Goal: Task Accomplishment & Management: Manage account settings

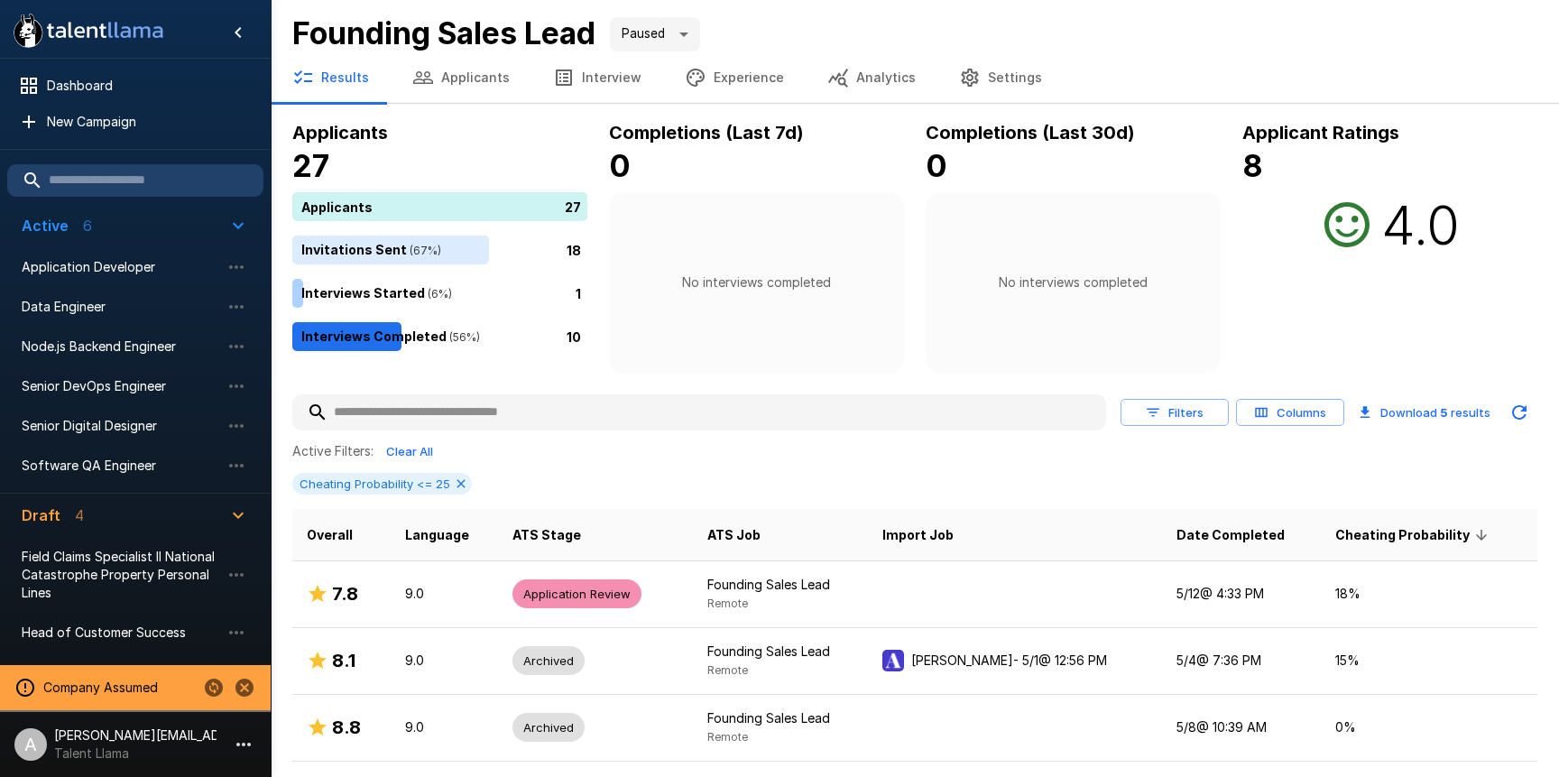
scroll to position [178, 0]
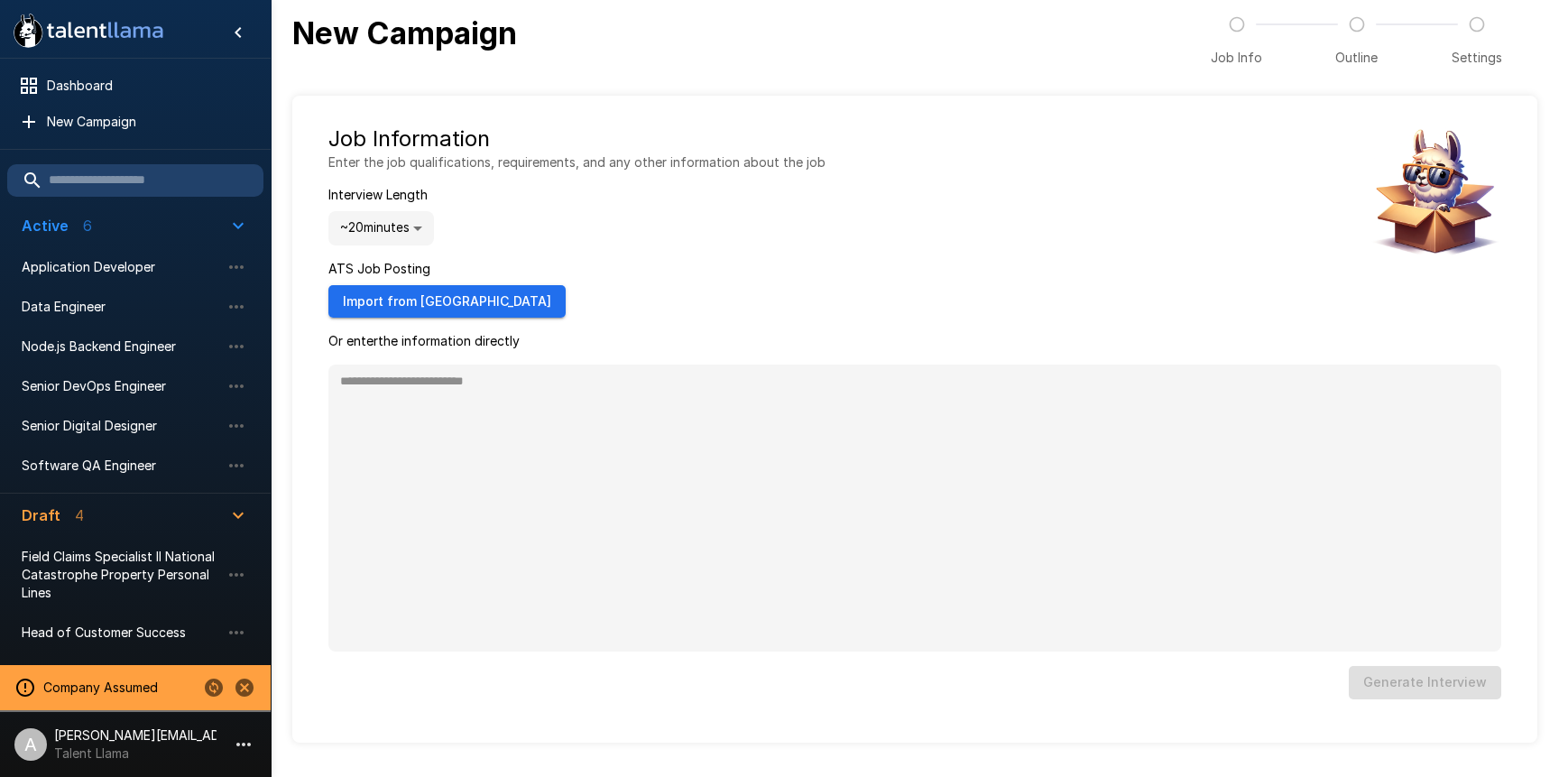
type textarea "*"
click at [206, 690] on icon "Change to another company" at bounding box center [214, 688] width 18 height 18
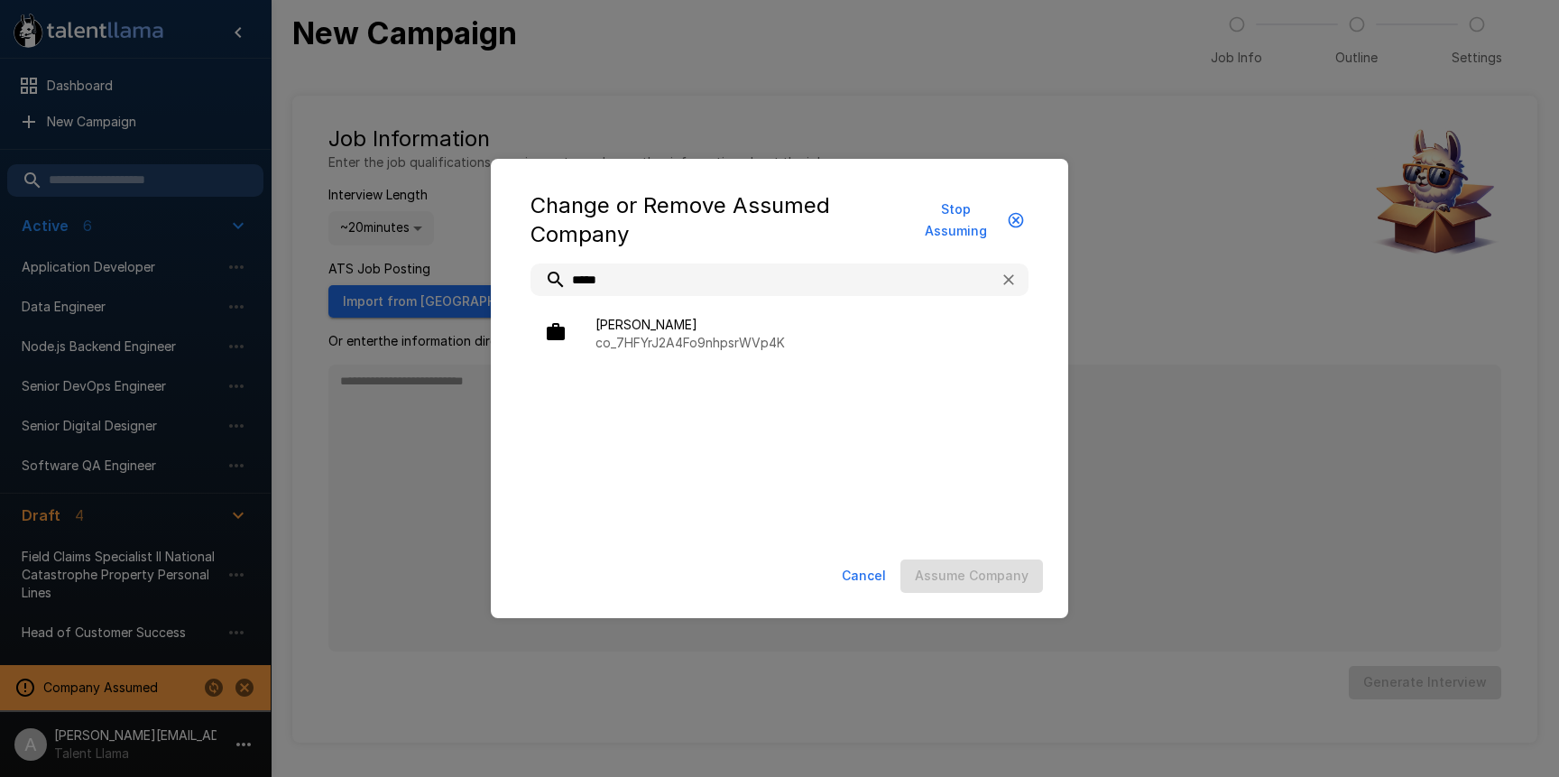
type input "*****"
click at [697, 363] on ul "Ashby co_7HFYrJ2A4Fo9nhpsrWVp4K" at bounding box center [780, 334] width 498 height 76
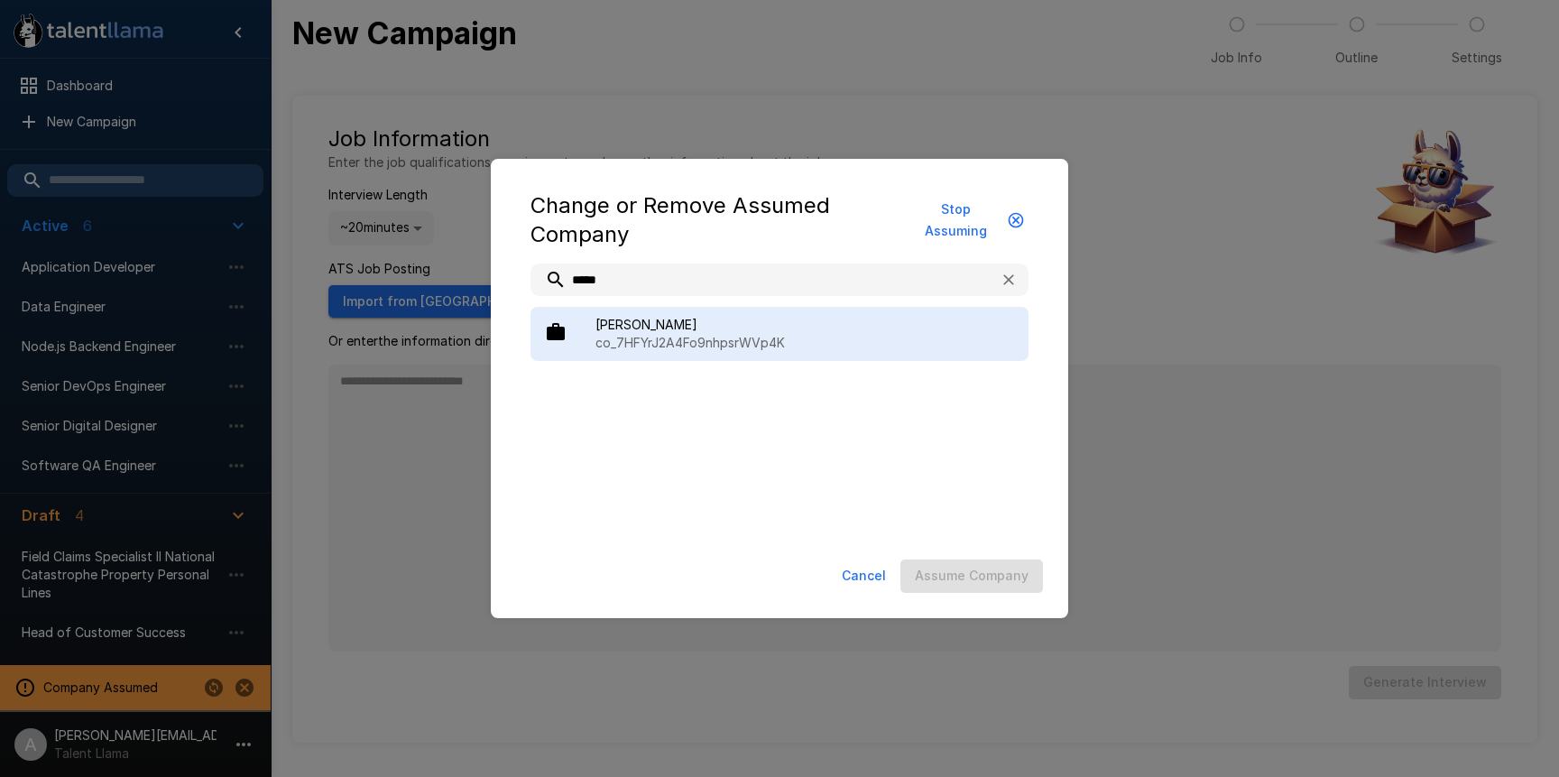
click at [696, 352] on div "Ashby co_7HFYrJ2A4Fo9nhpsrWVp4K" at bounding box center [780, 334] width 498 height 54
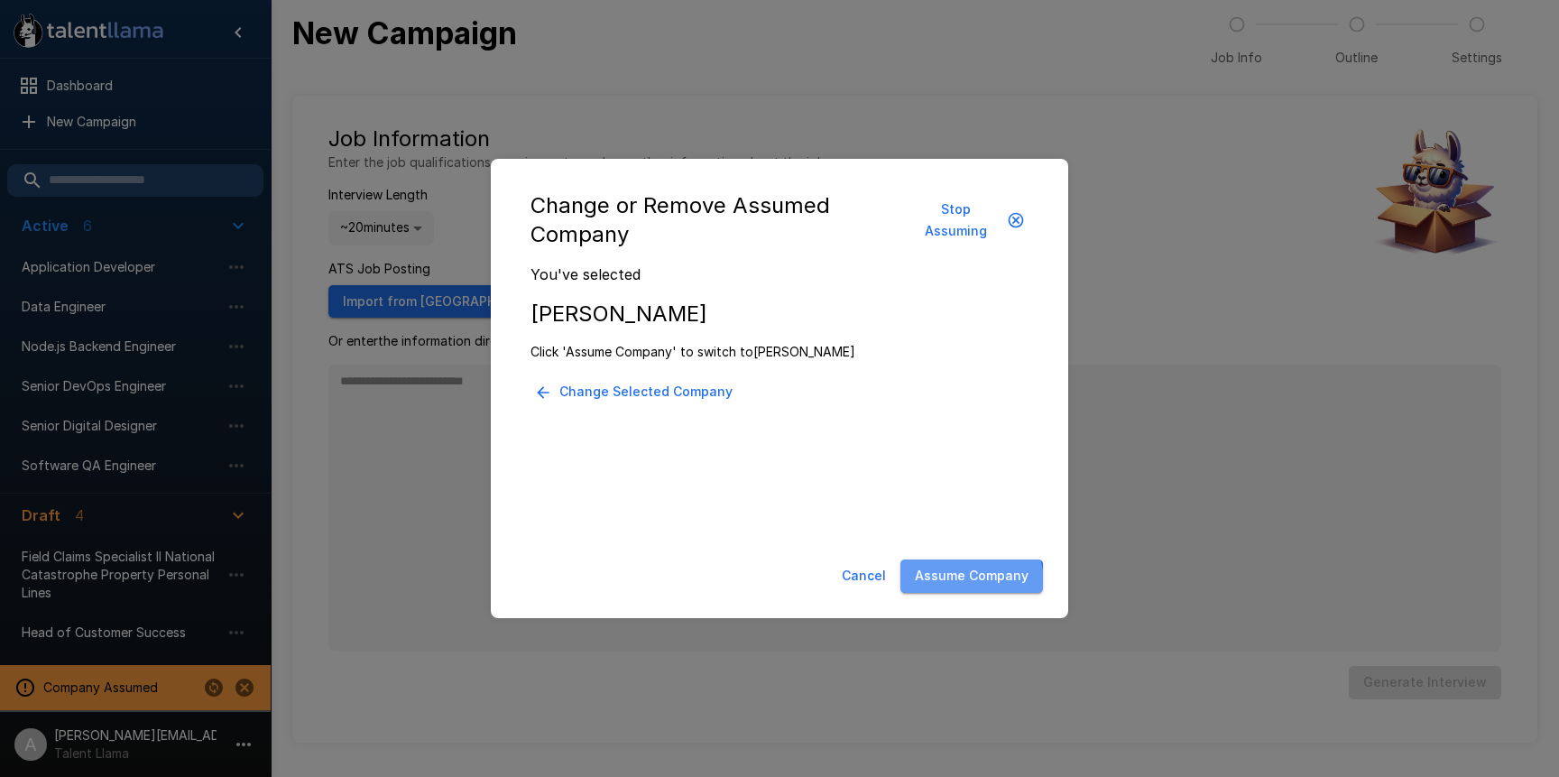
click at [930, 591] on button "Assume Company" at bounding box center [971, 575] width 143 height 33
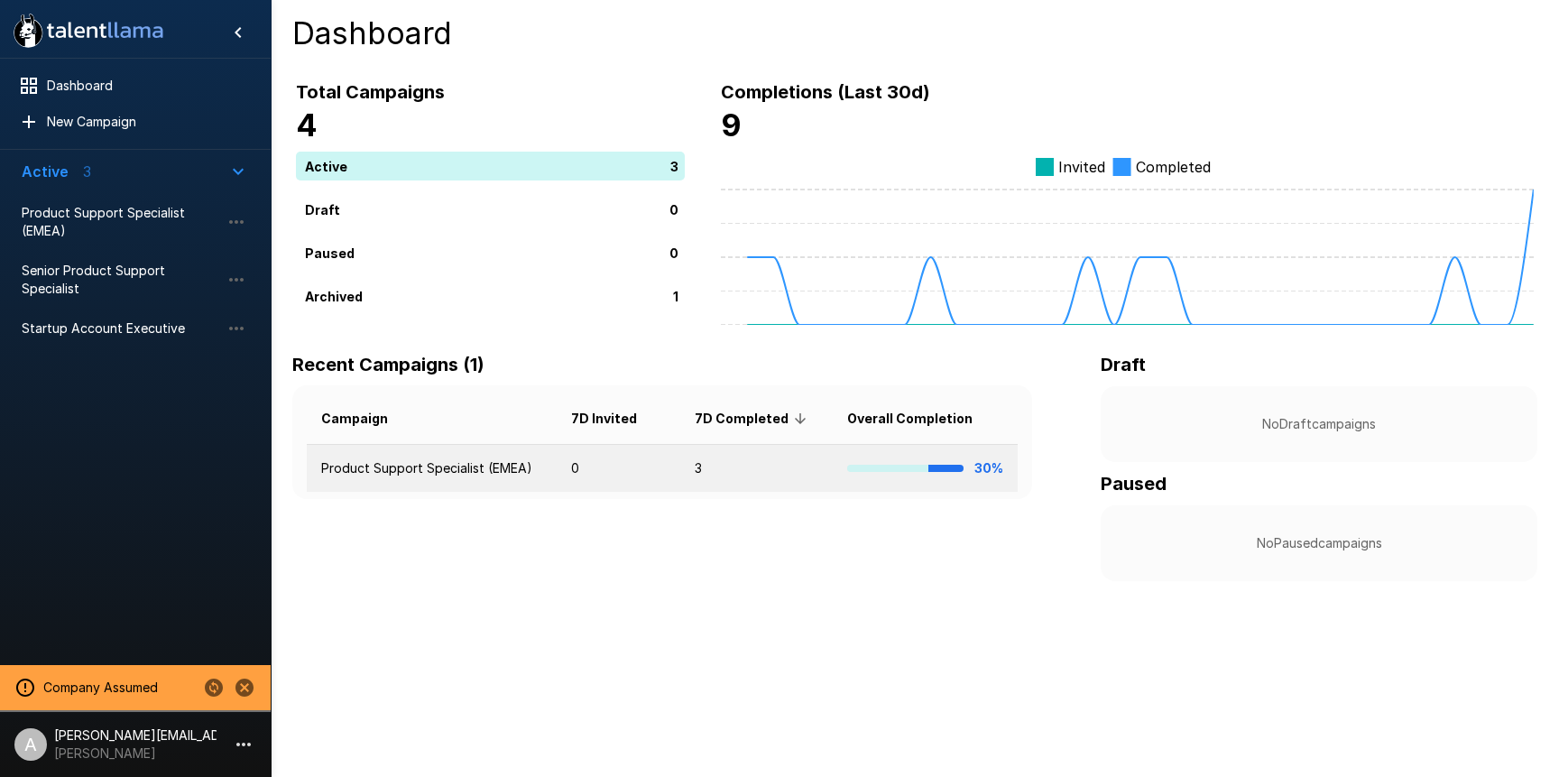
click at [511, 486] on td "Product Support Specialist (EMEA)" at bounding box center [432, 469] width 250 height 48
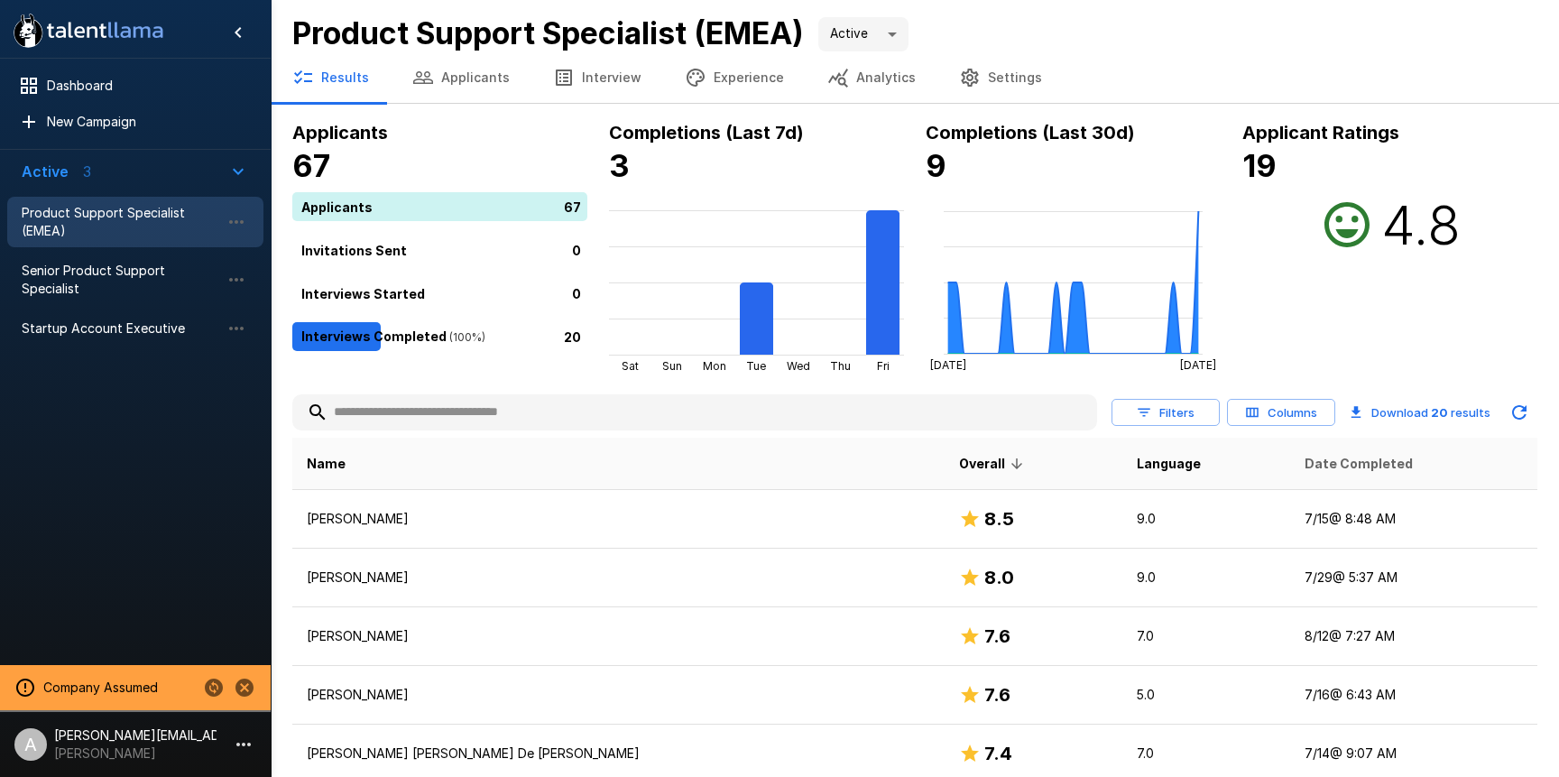
click at [1305, 470] on span "Date Completed" at bounding box center [1359, 464] width 108 height 22
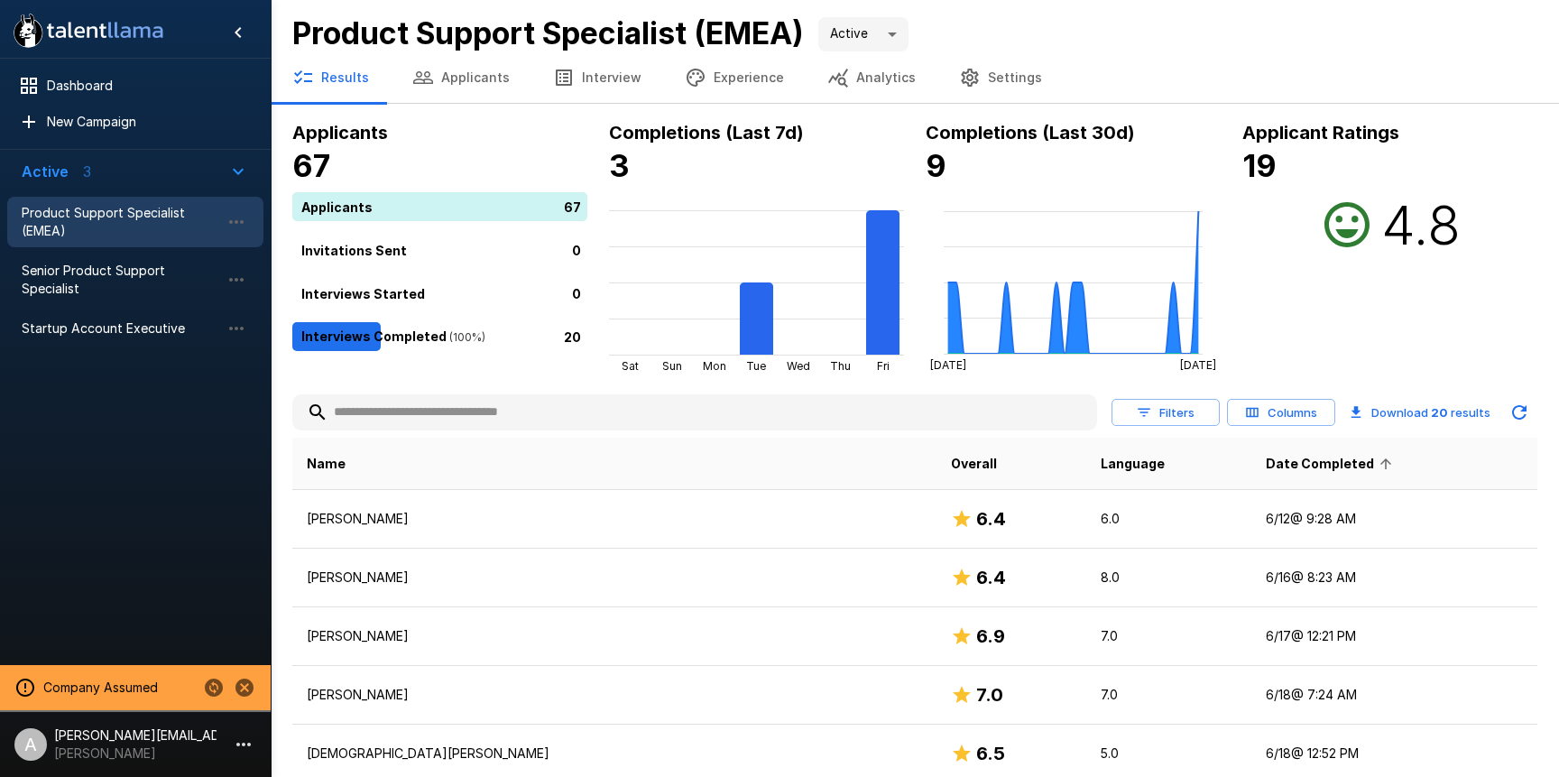
click at [1289, 470] on span "Date Completed" at bounding box center [1332, 464] width 132 height 22
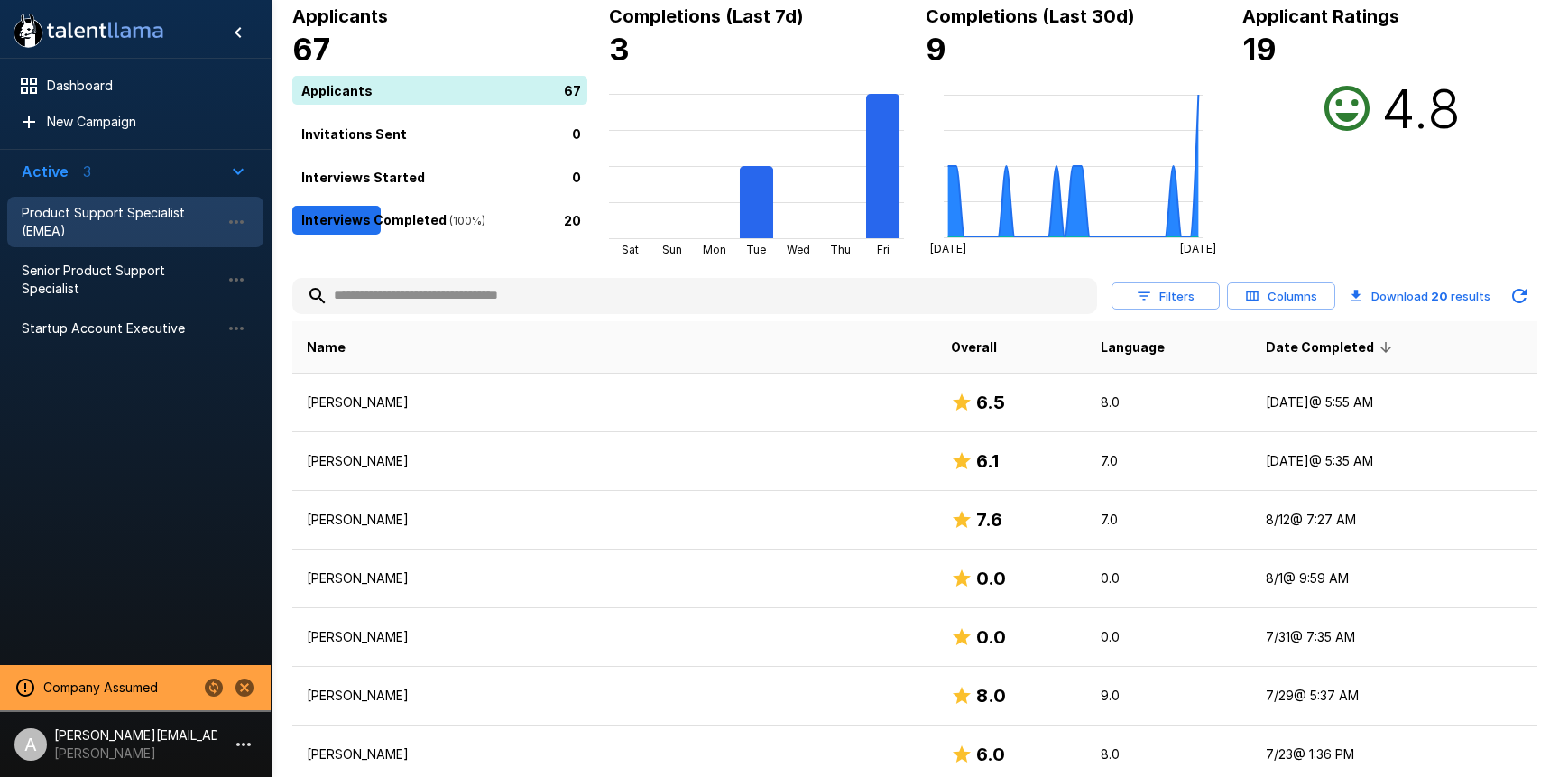
scroll to position [127, 0]
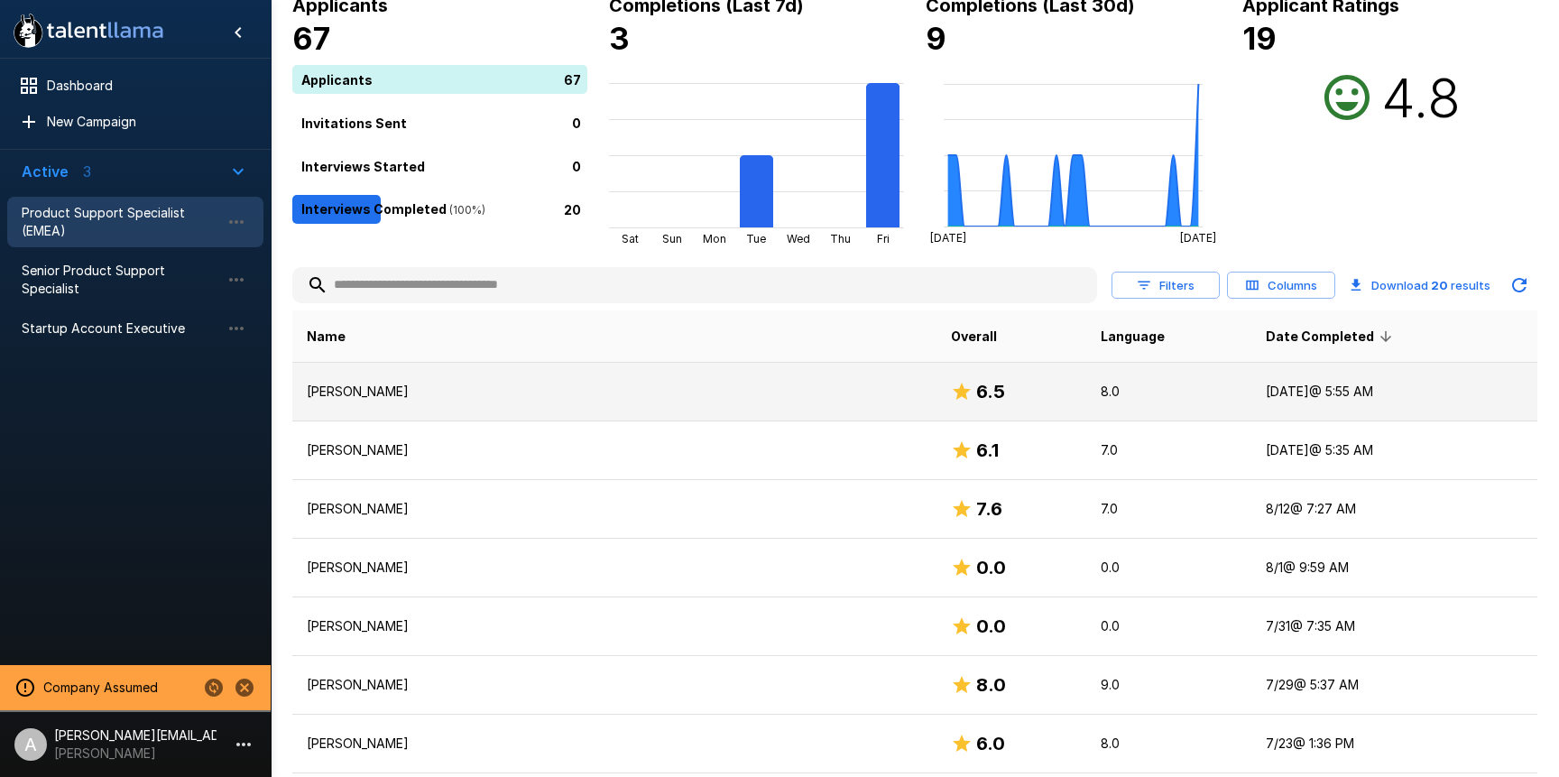
click at [623, 408] on td "[PERSON_NAME]" at bounding box center [614, 392] width 644 height 59
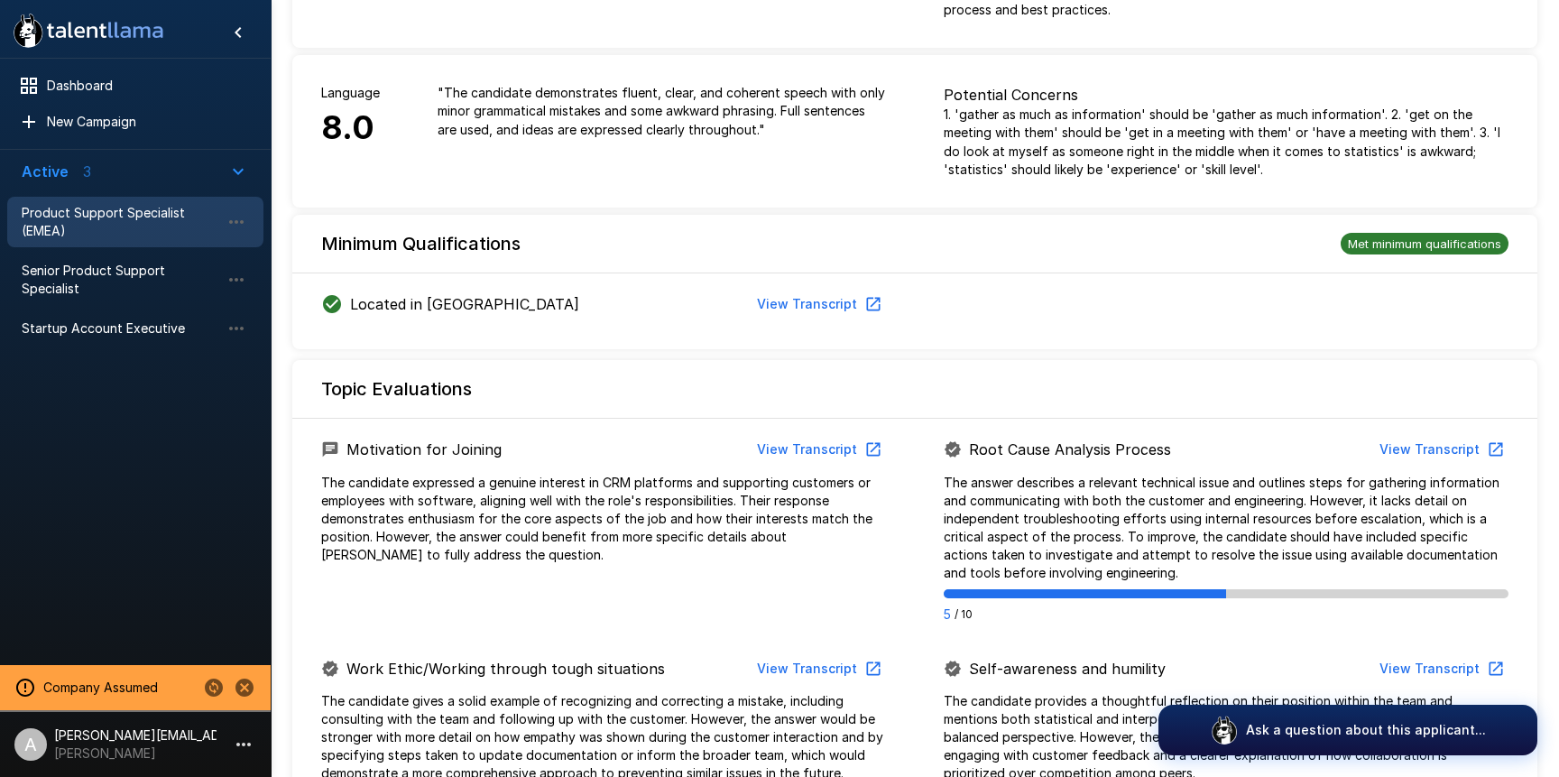
scroll to position [451, 0]
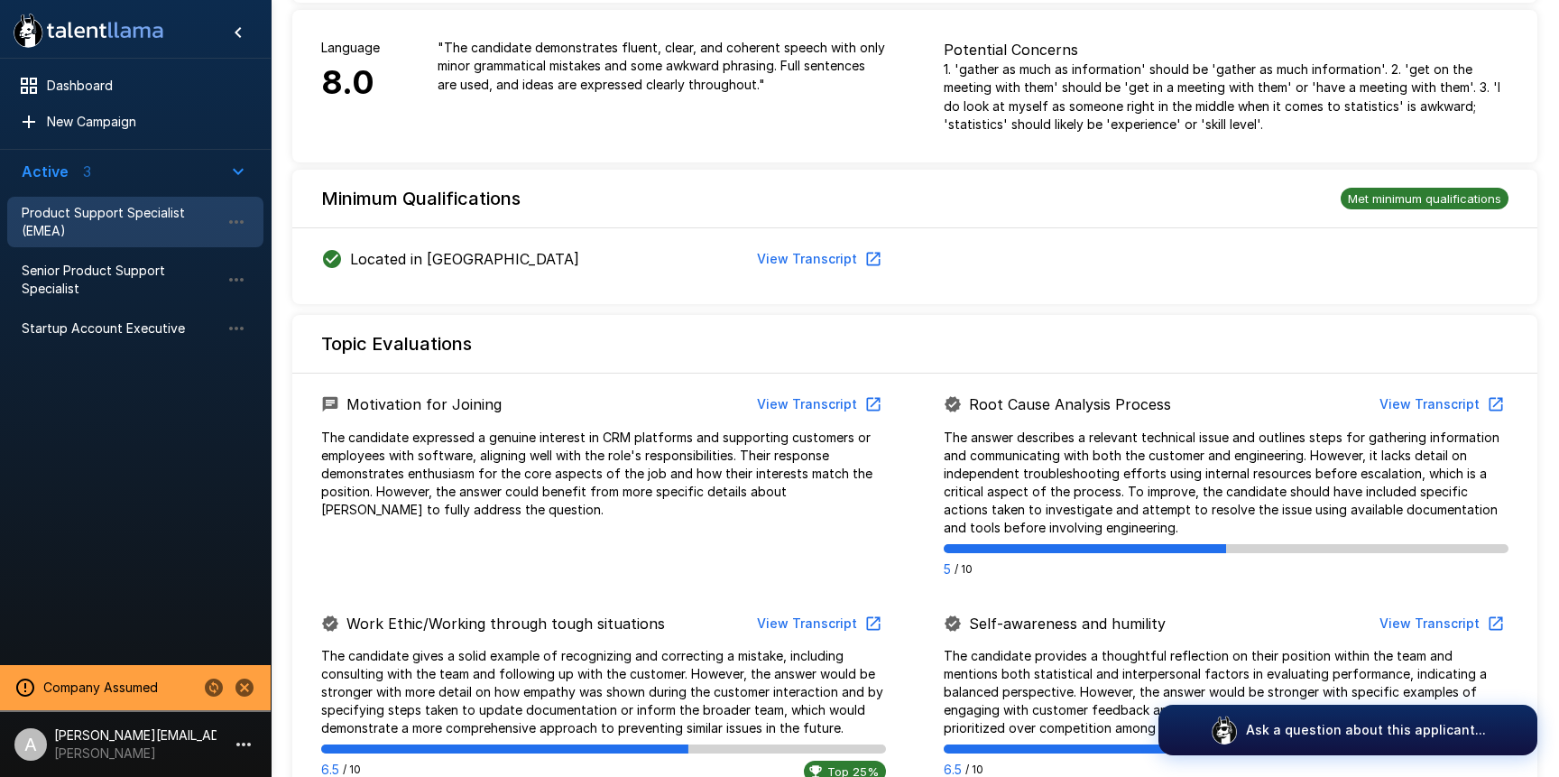
click at [1427, 404] on button "View Transcript" at bounding box center [1440, 404] width 136 height 33
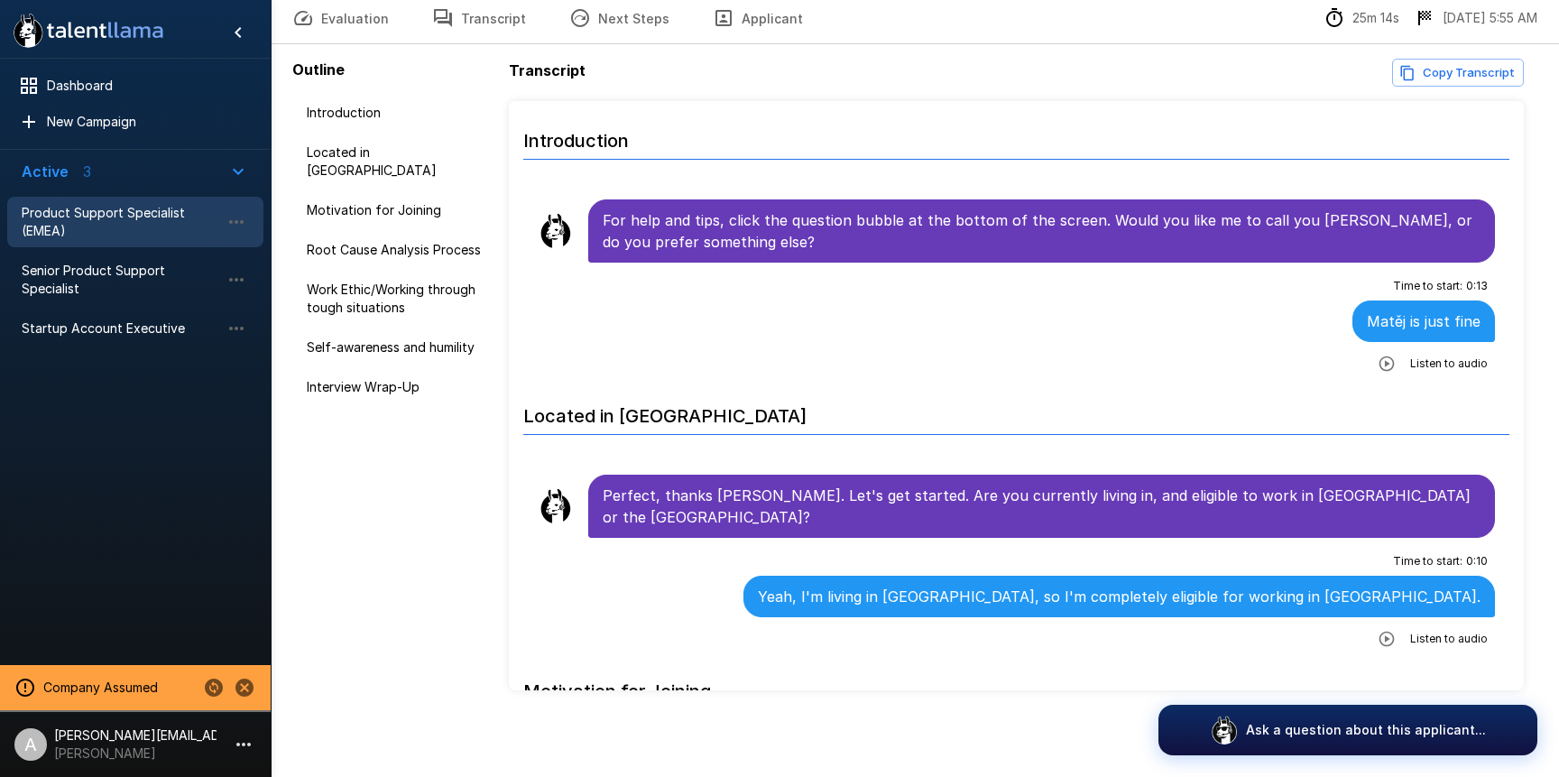
scroll to position [81, 0]
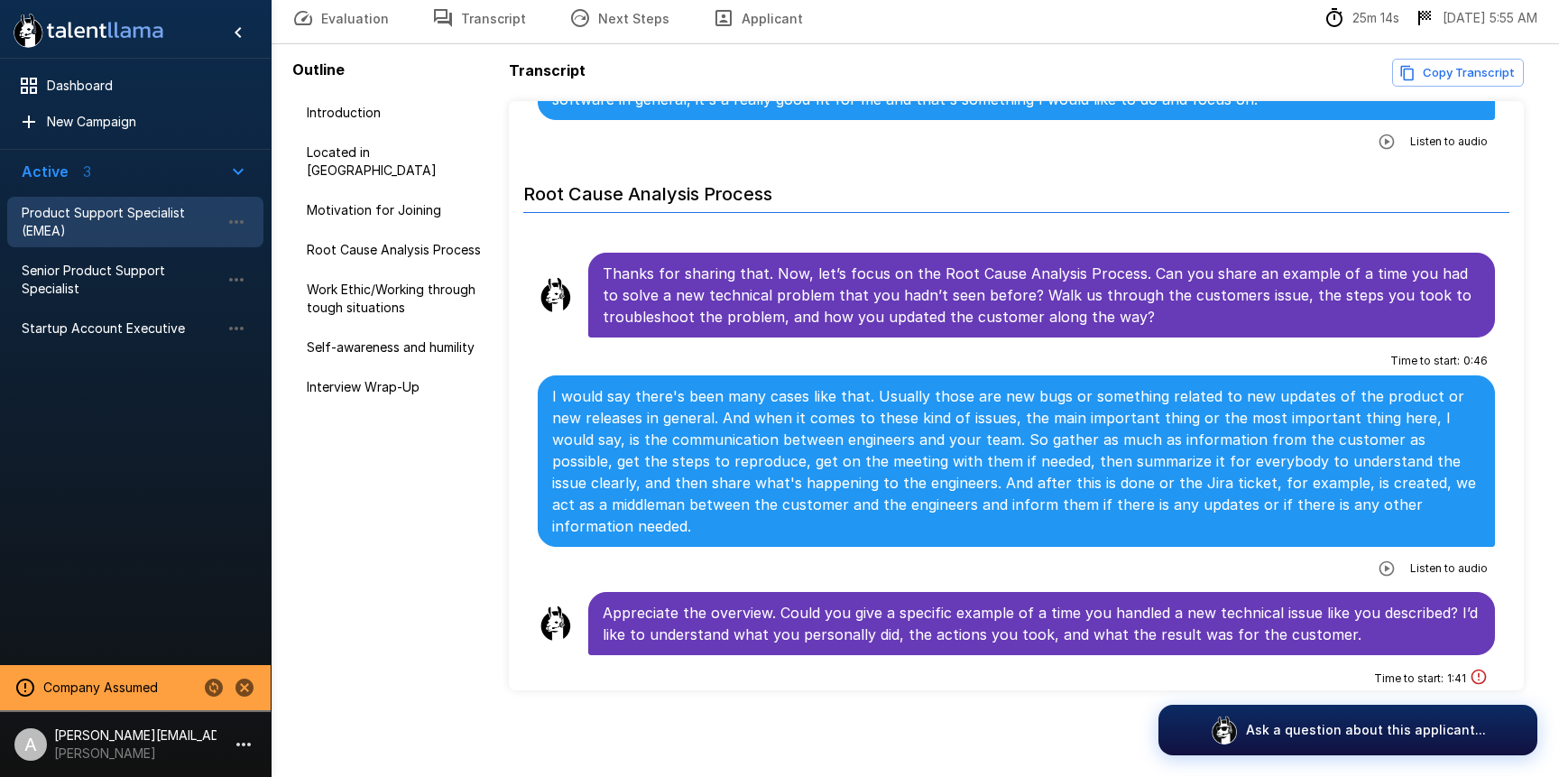
scroll to position [1055, 0]
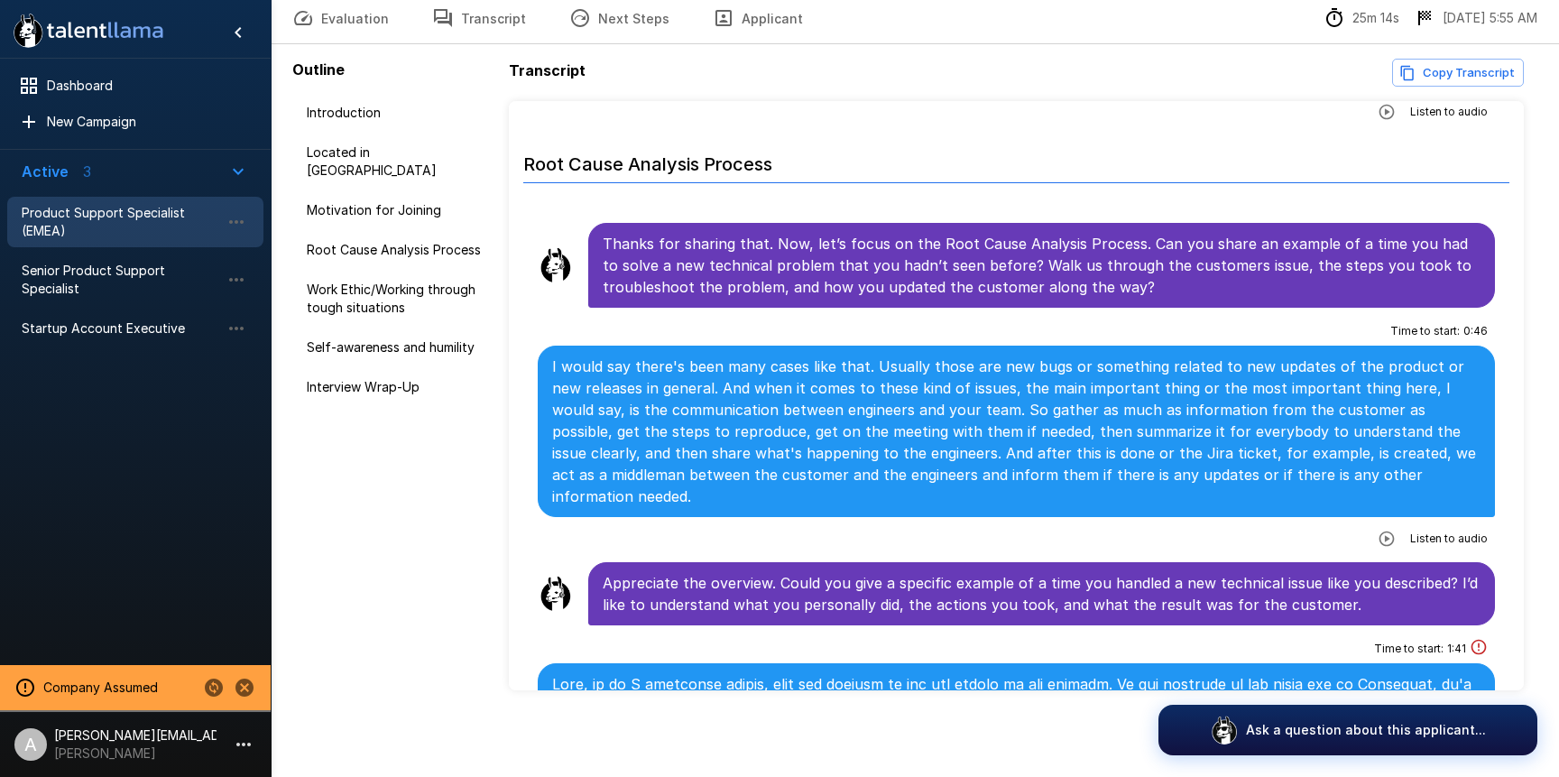
click at [1398, 522] on button "button" at bounding box center [1387, 538] width 32 height 32
click at [1315, 531] on icon "button" at bounding box center [1313, 540] width 18 height 18
click at [192, 743] on p "[PERSON_NAME][EMAIL_ADDRESS][DOMAIN_NAME]" at bounding box center [135, 735] width 162 height 18
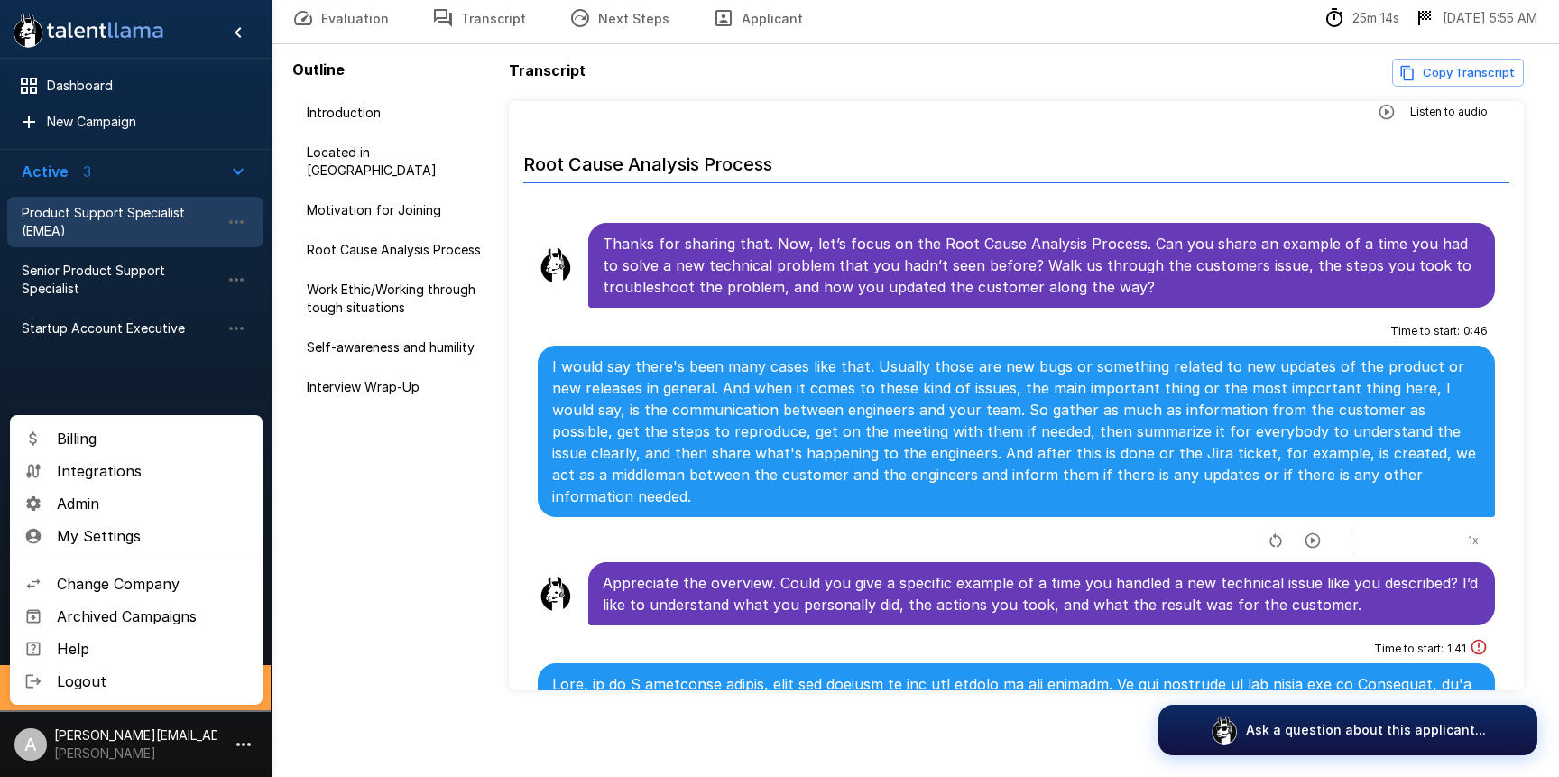
click at [115, 465] on span "Integrations" at bounding box center [152, 471] width 191 height 22
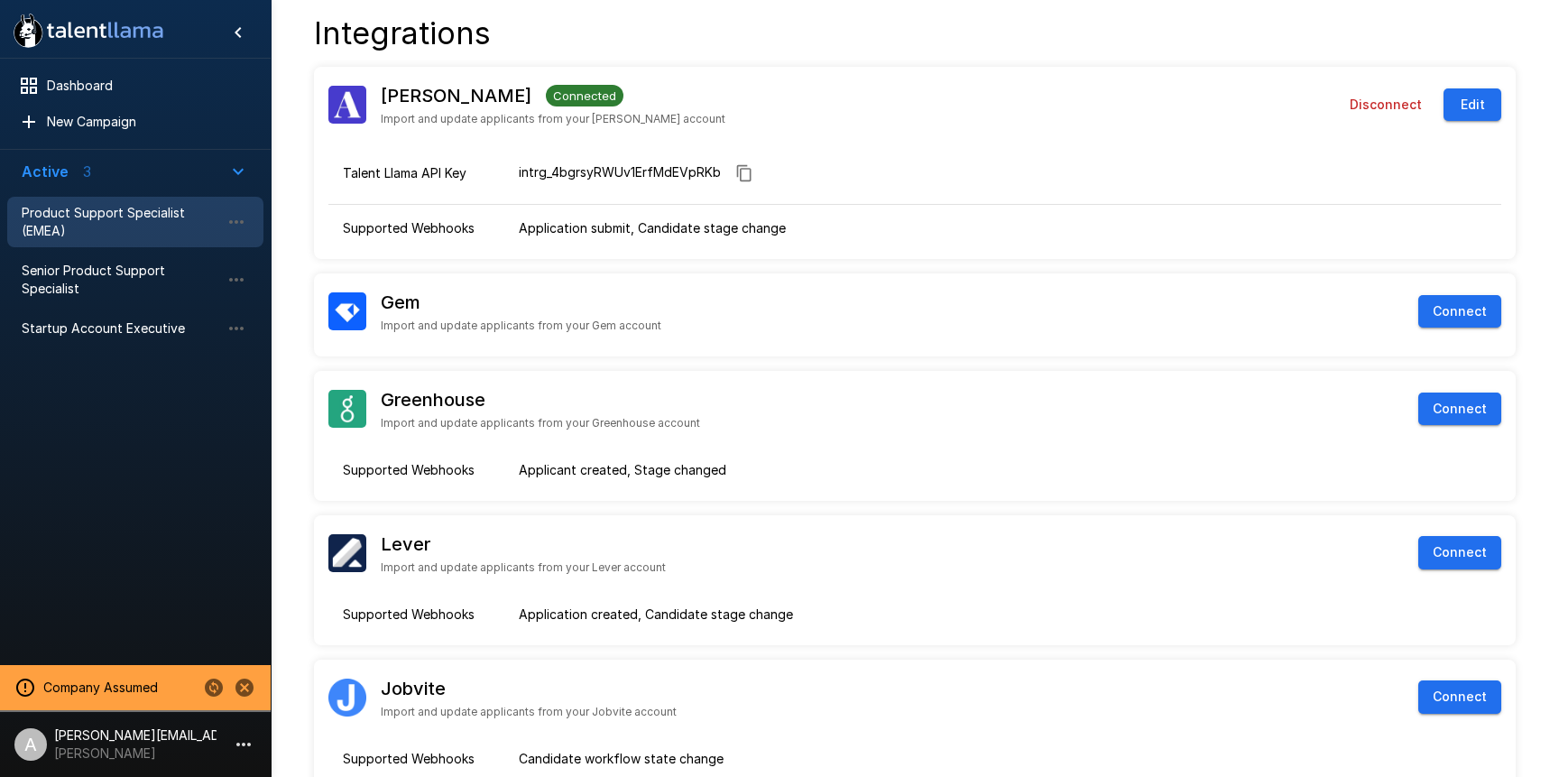
click at [134, 226] on span "Product Support Specialist (EMEA)" at bounding box center [121, 222] width 199 height 36
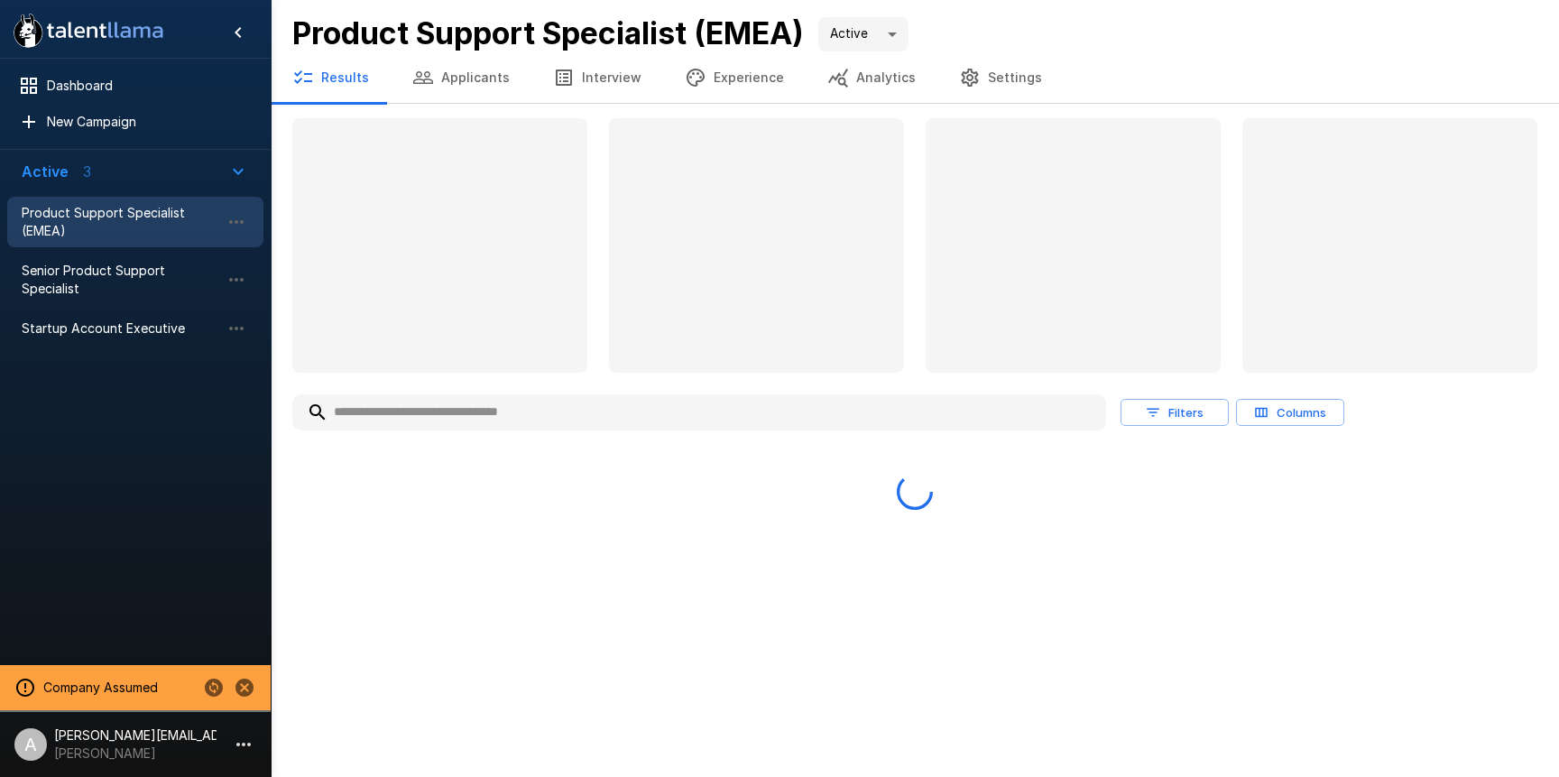
click at [971, 65] on button "Settings" at bounding box center [1000, 77] width 126 height 51
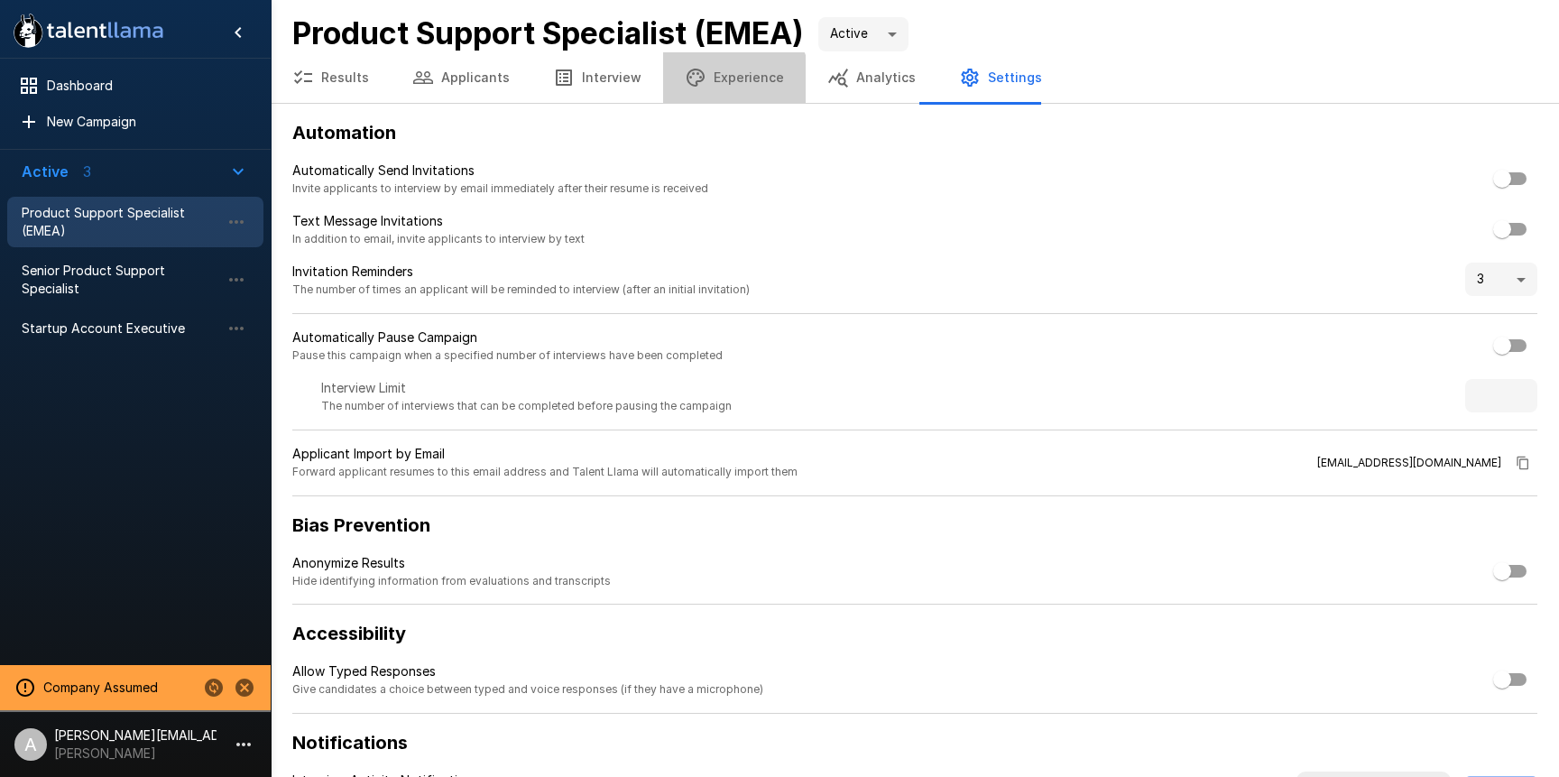
click at [721, 84] on button "Experience" at bounding box center [734, 77] width 143 height 51
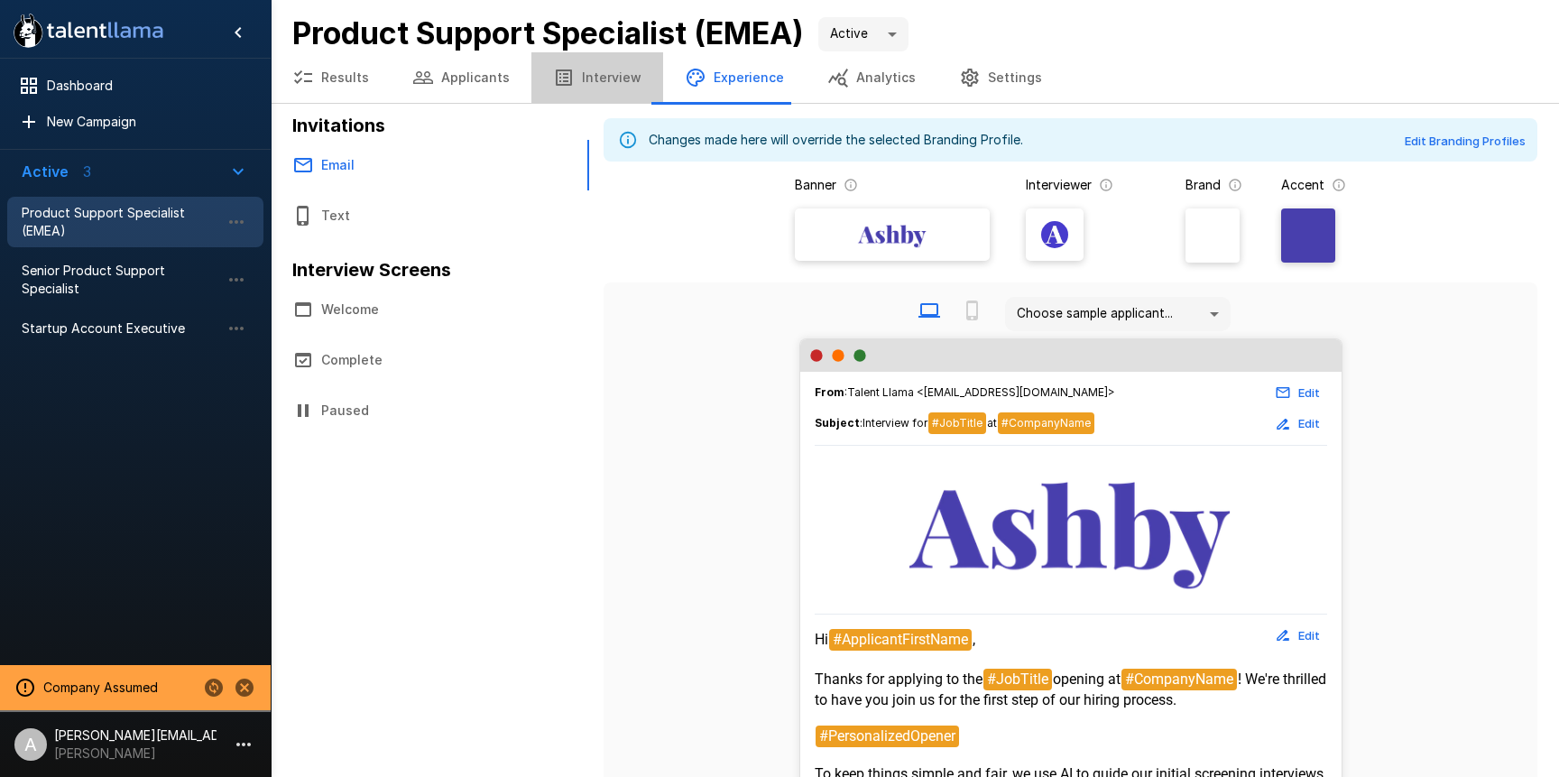
click at [610, 82] on button "Interview" at bounding box center [597, 77] width 132 height 51
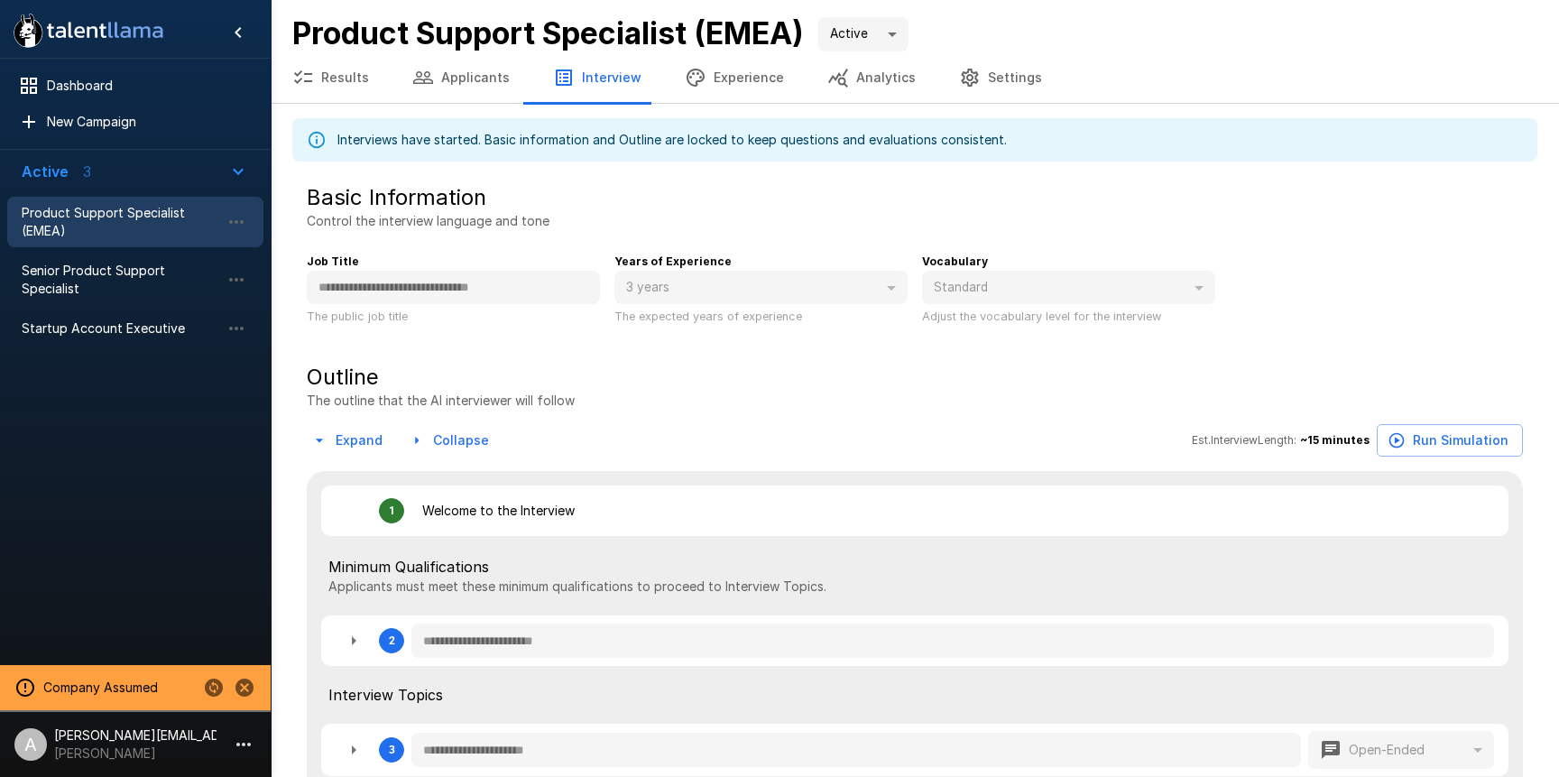
type textarea "*"
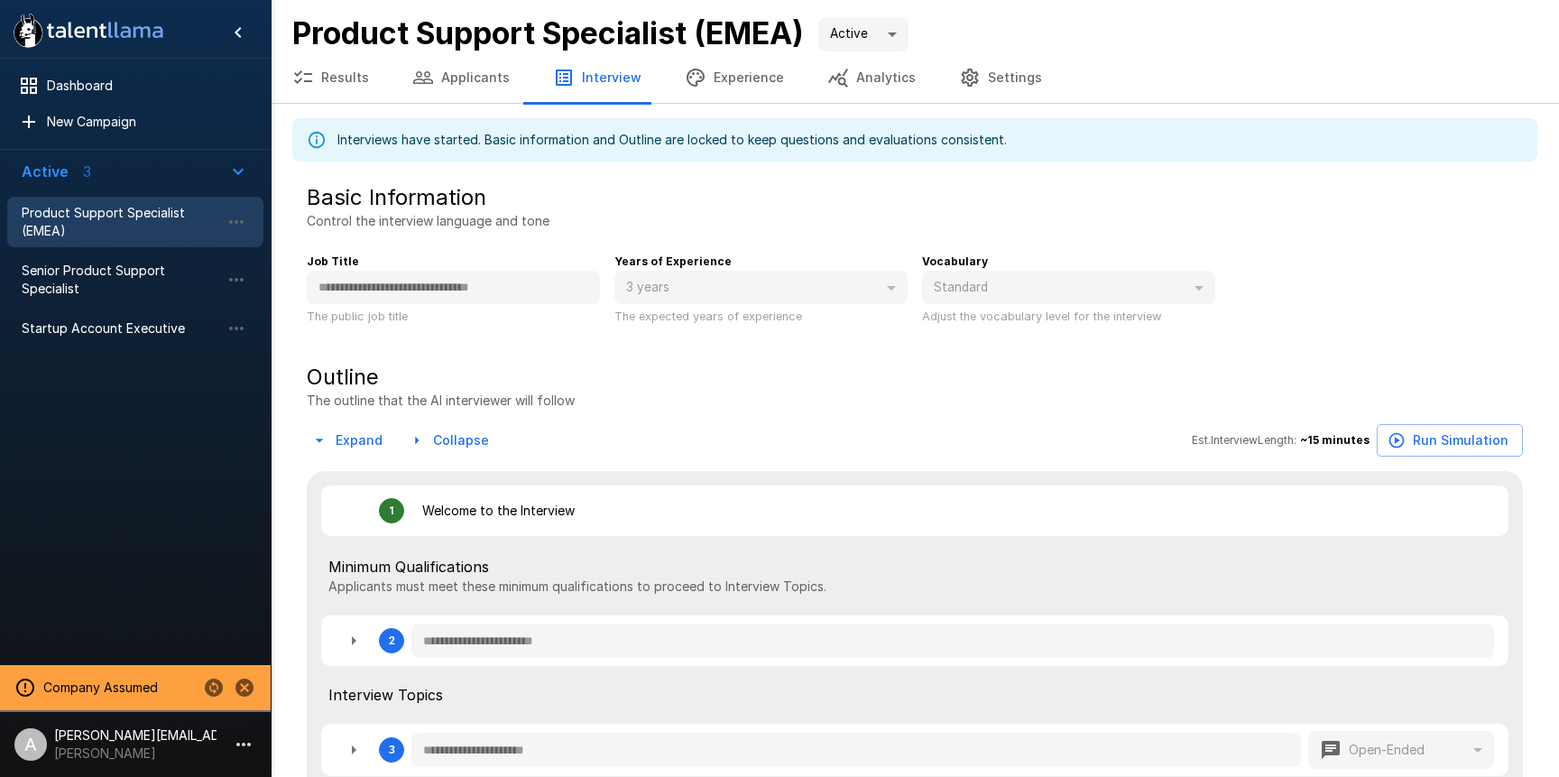
type textarea "*"
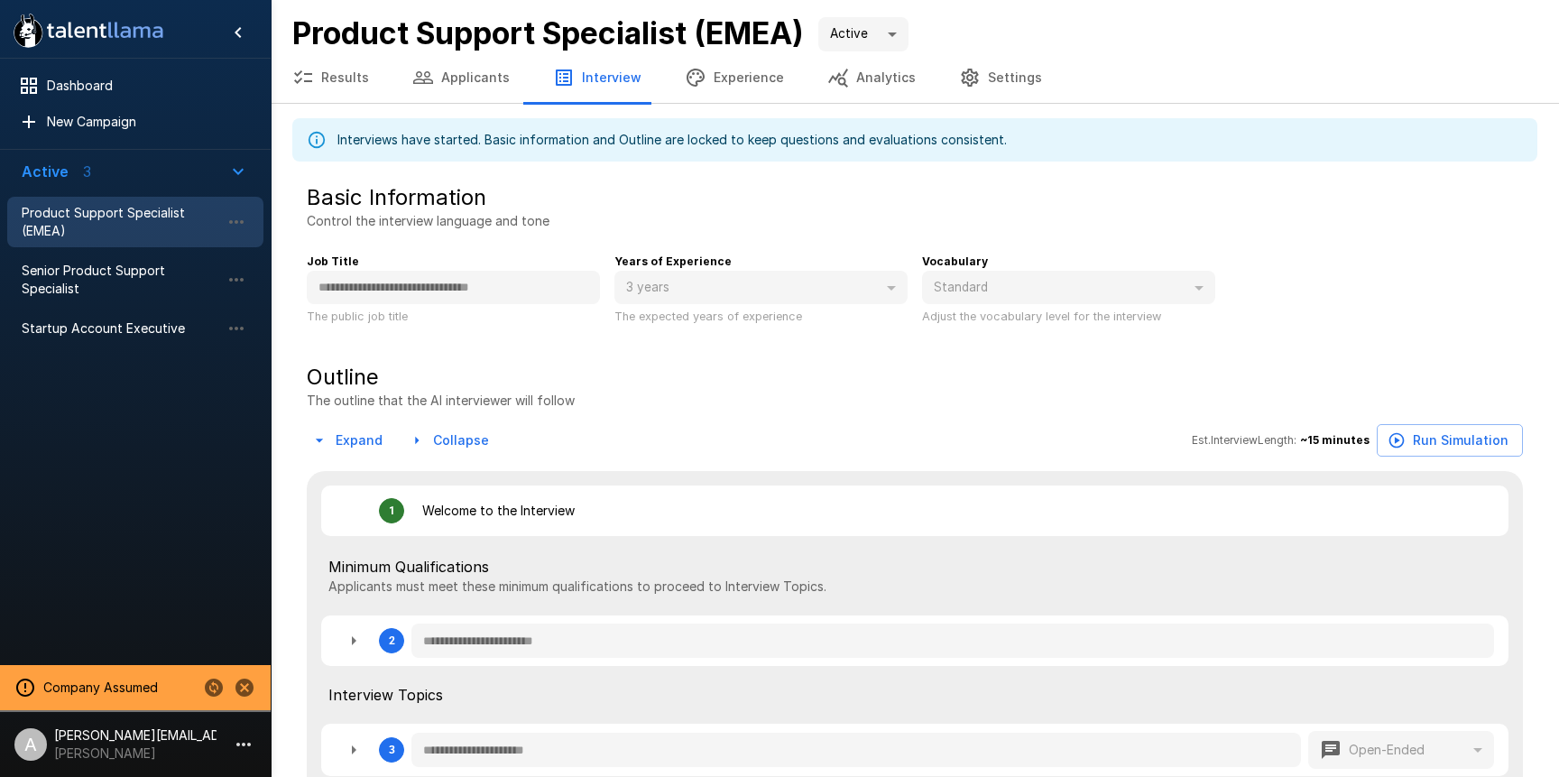
type textarea "*"
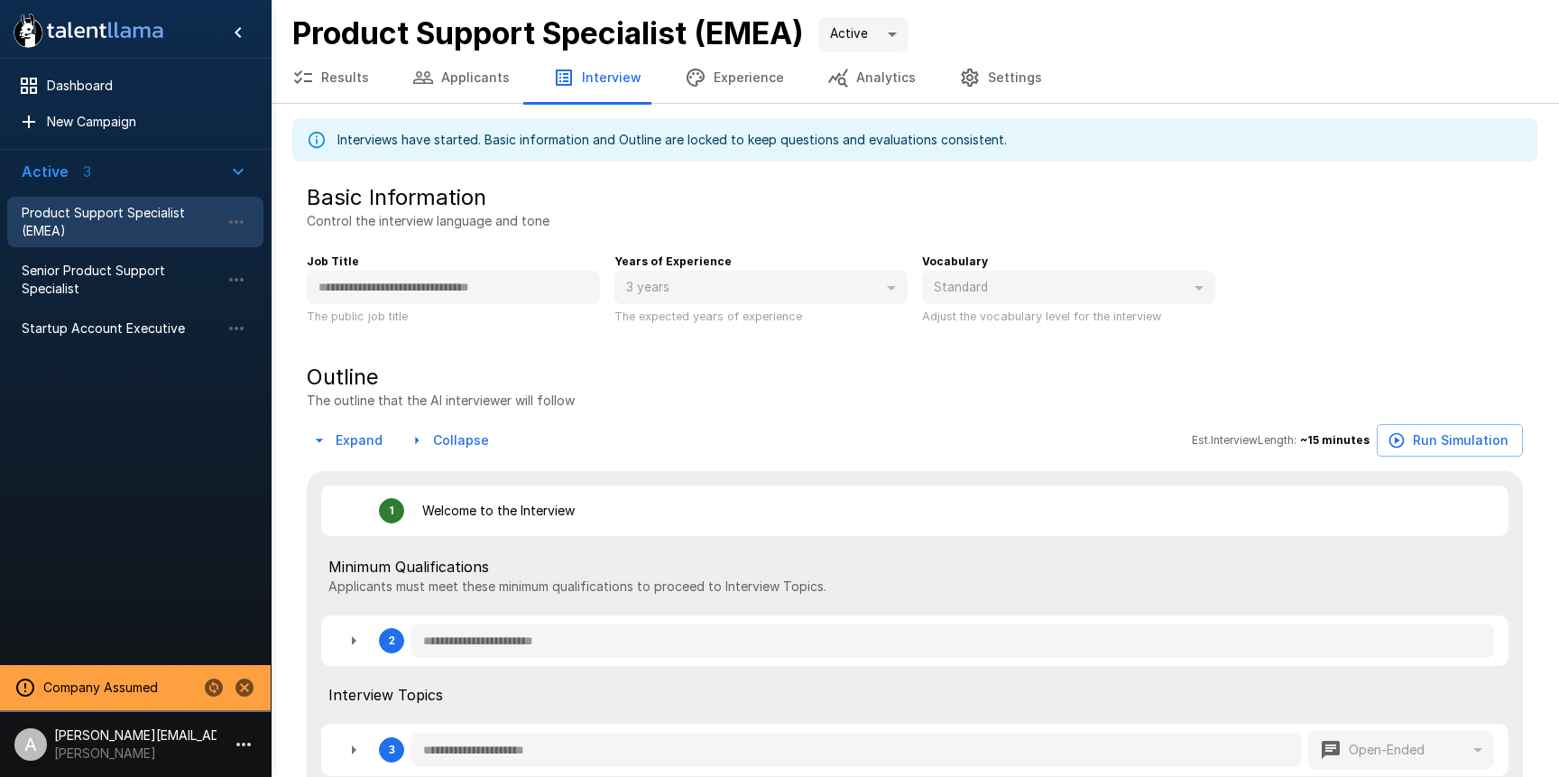
type textarea "*"
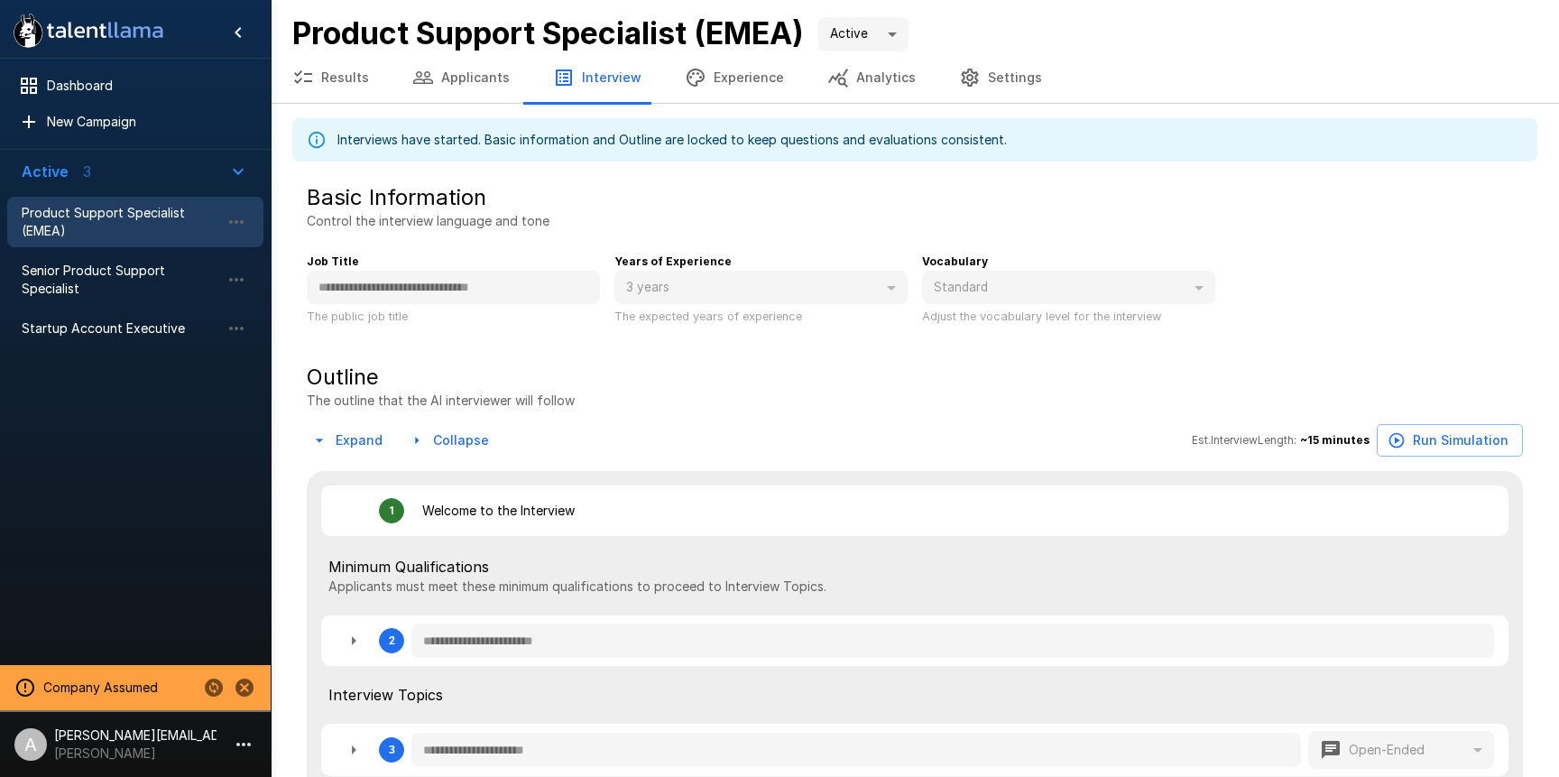
type textarea "*"
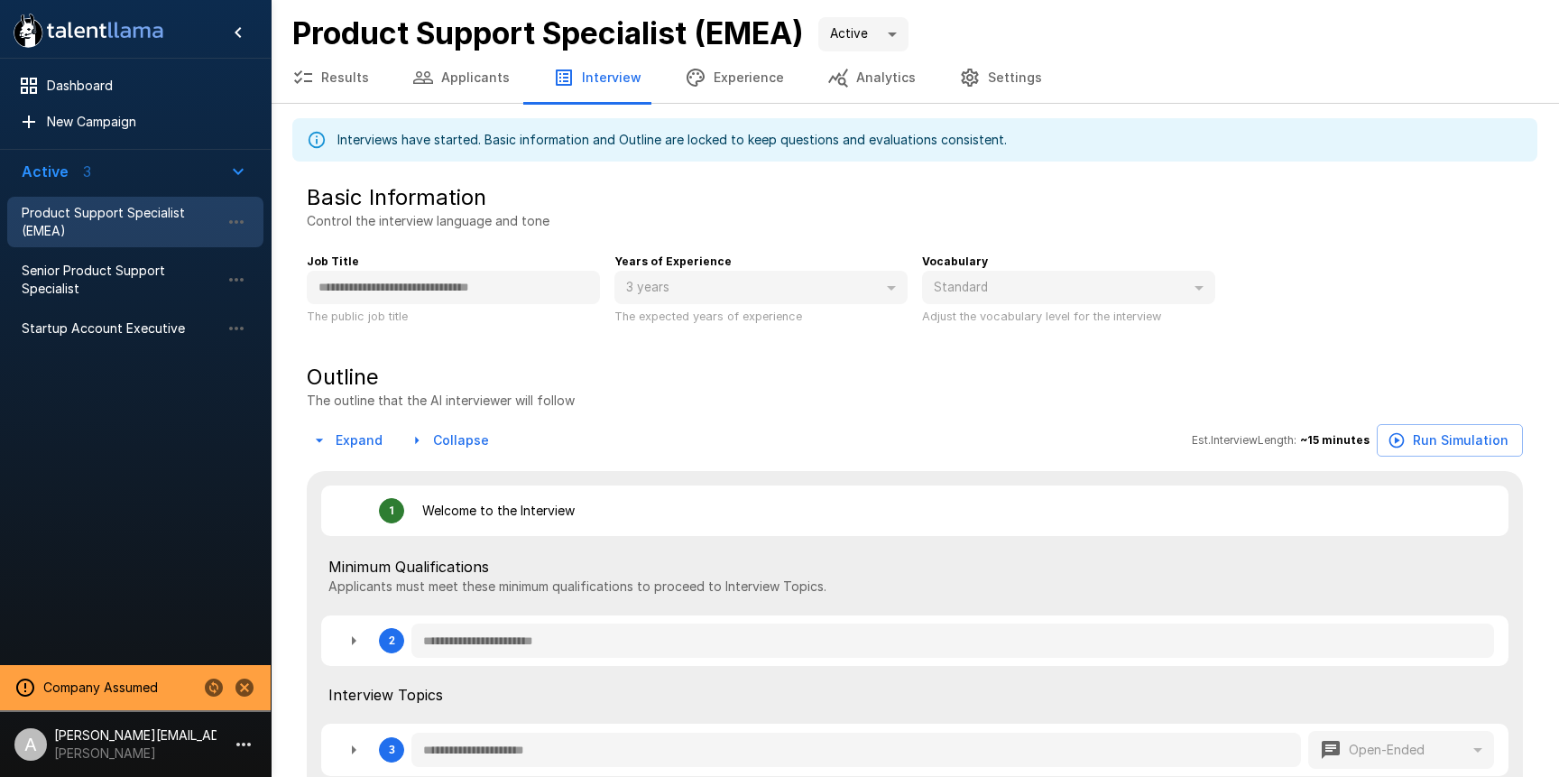
type textarea "*"
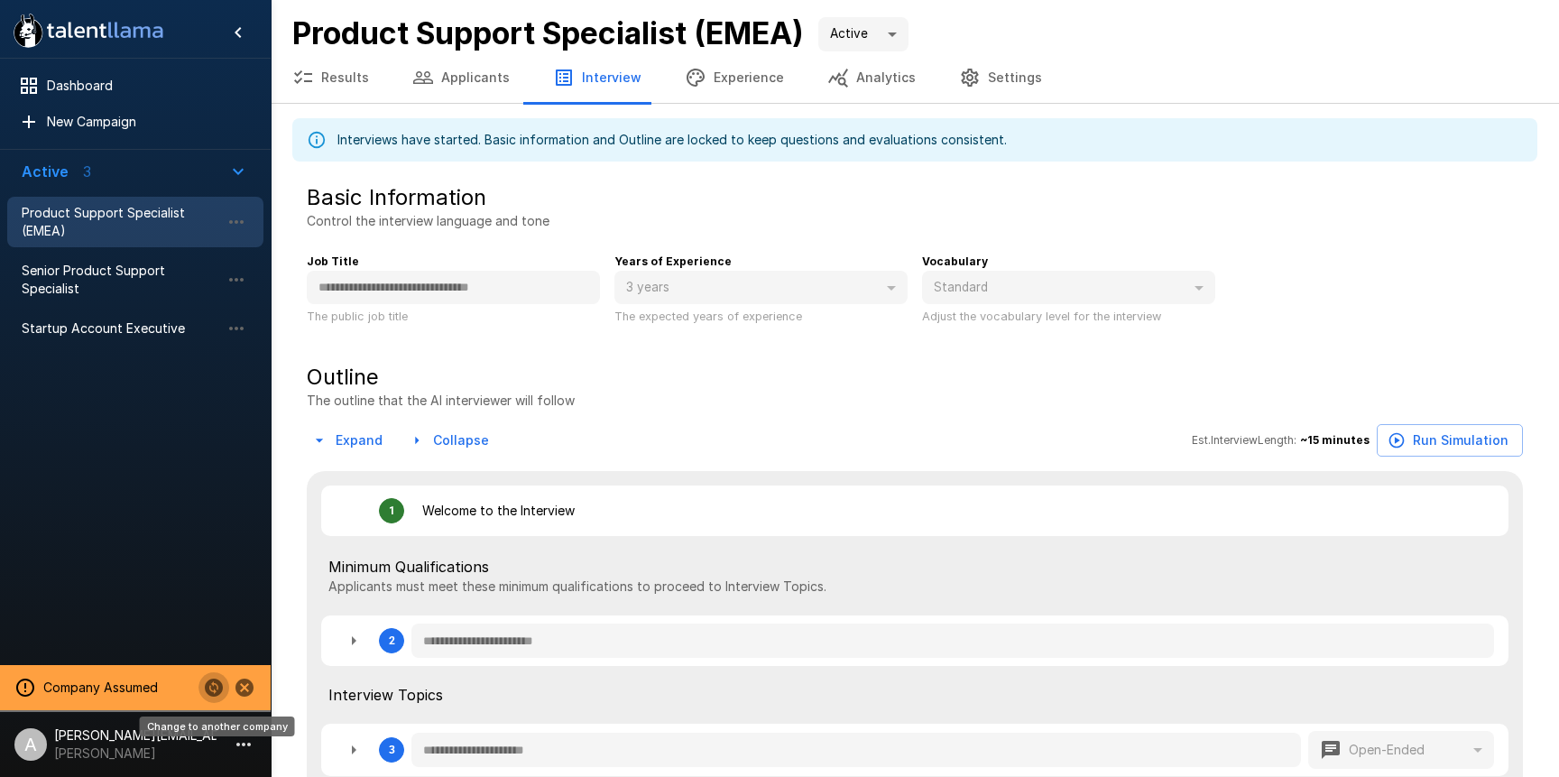
click at [217, 688] on icon "Change to another company" at bounding box center [214, 688] width 22 height 22
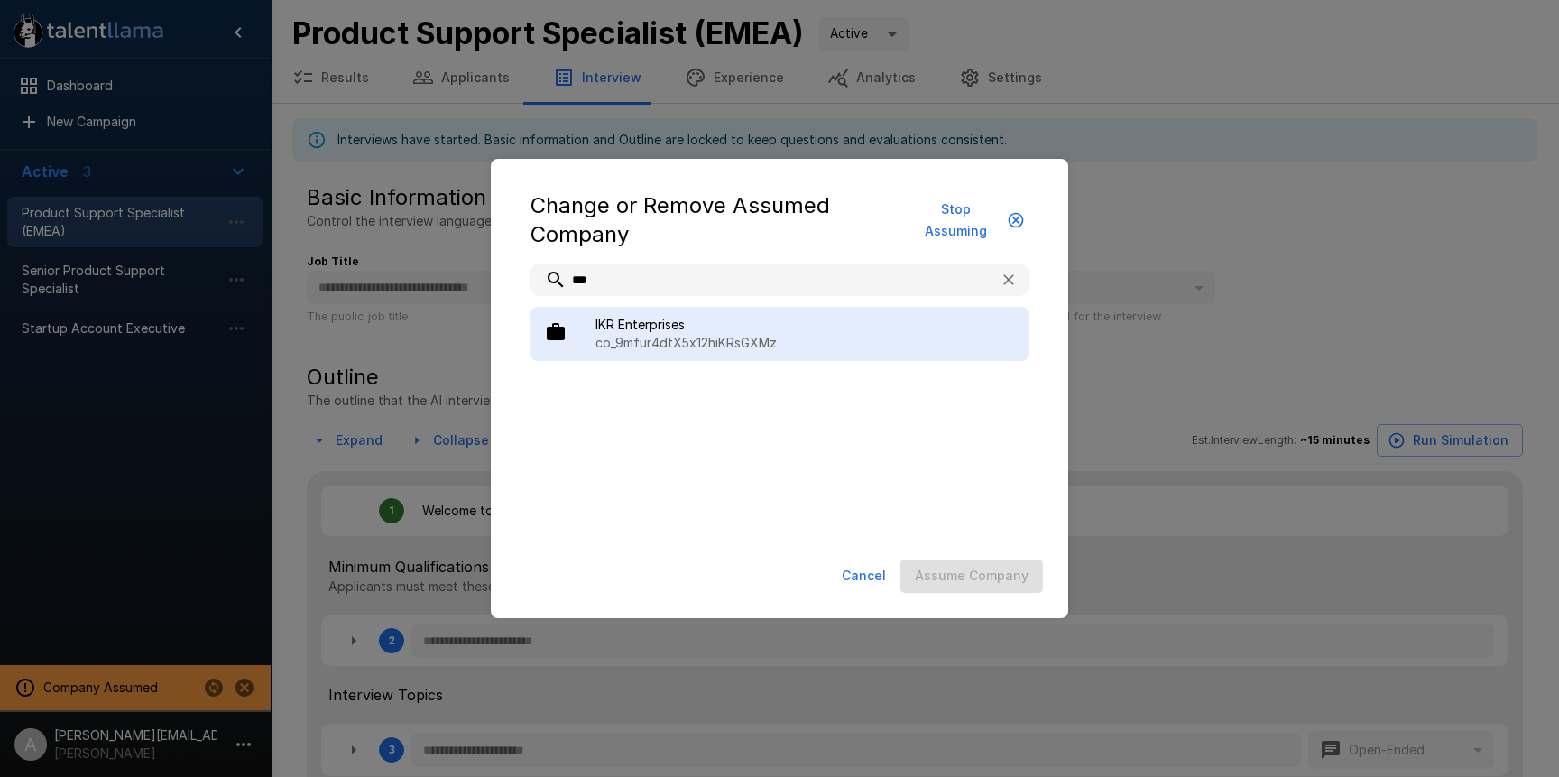
type input "***"
click at [703, 314] on div "IKR Enterprises co_9mfur4dtX5x12hiKRsGXMz" at bounding box center [780, 334] width 498 height 54
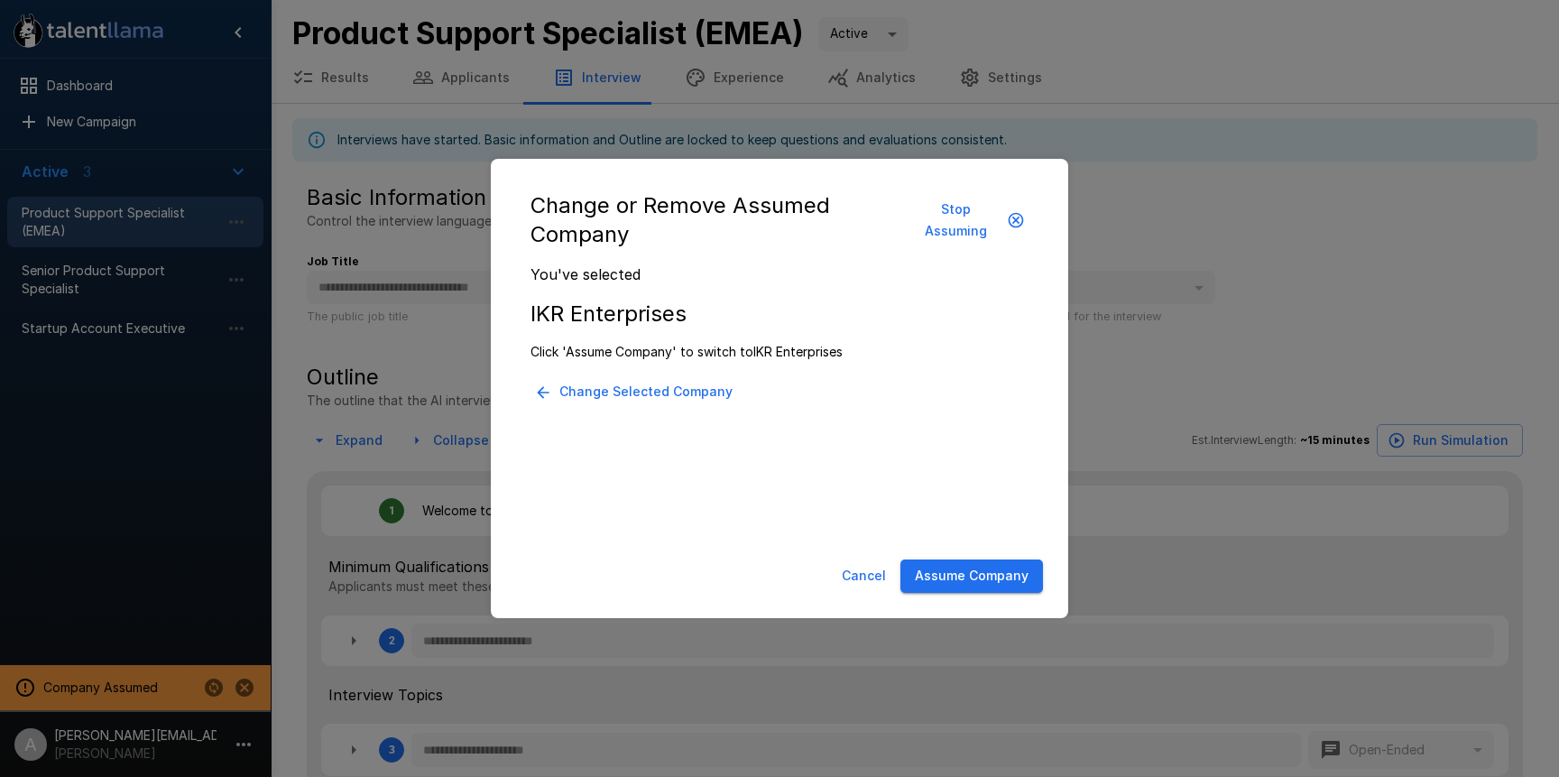
click at [975, 572] on button "Assume Company" at bounding box center [971, 575] width 143 height 33
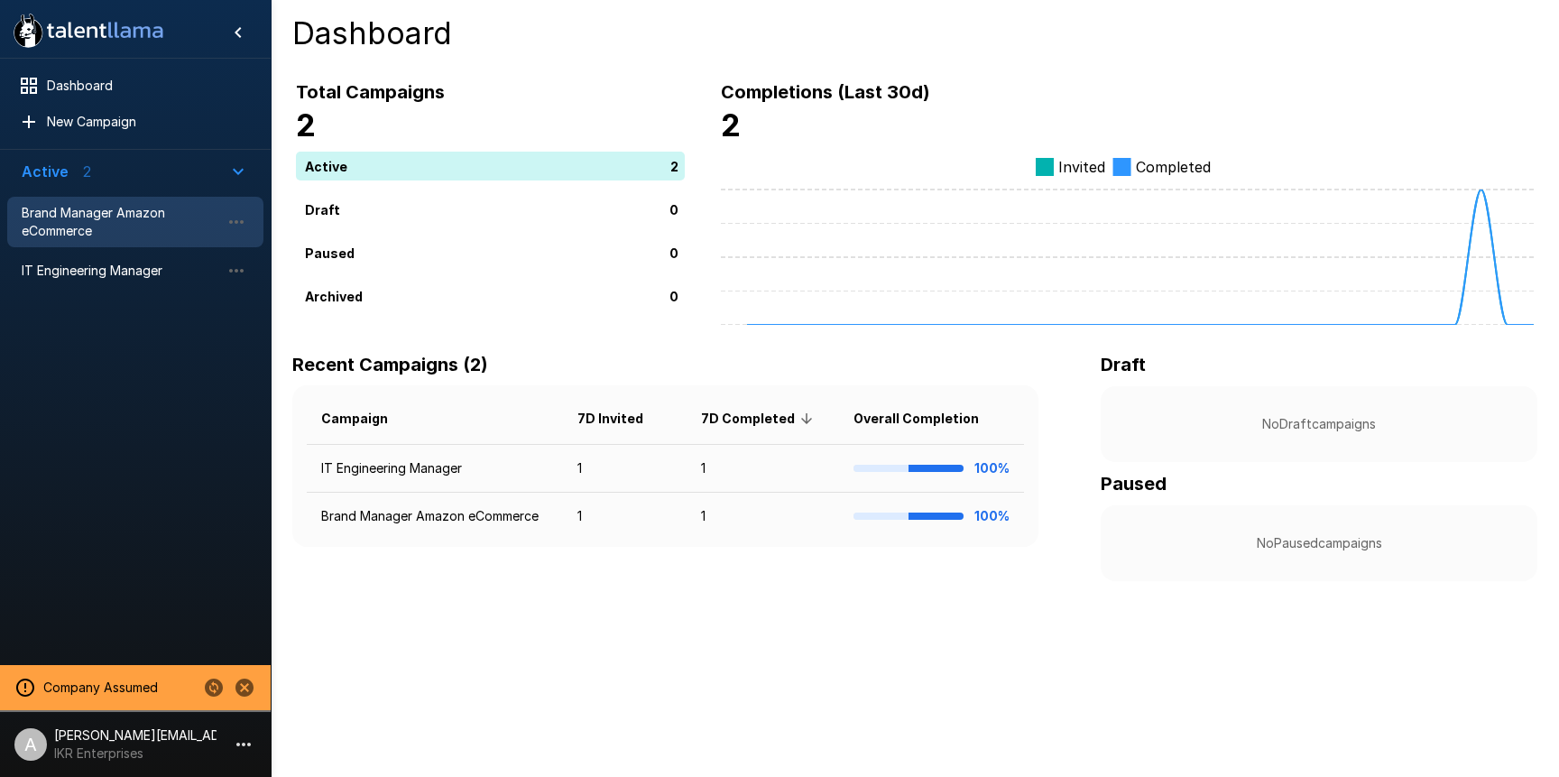
click at [69, 233] on span "Brand Manager Amazon eCommerce" at bounding box center [121, 222] width 199 height 36
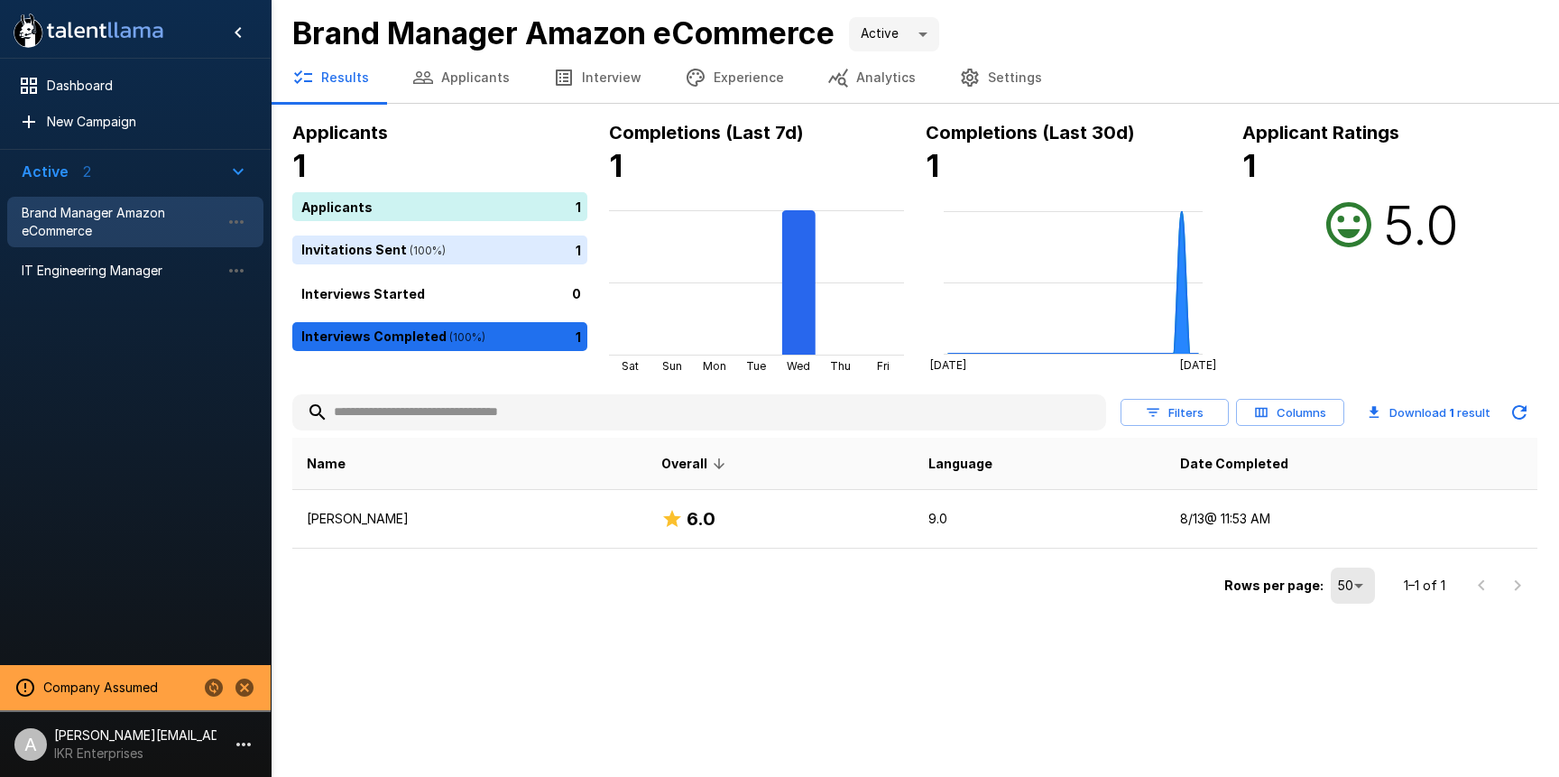
click at [1261, 415] on icon "button" at bounding box center [1261, 412] width 16 height 16
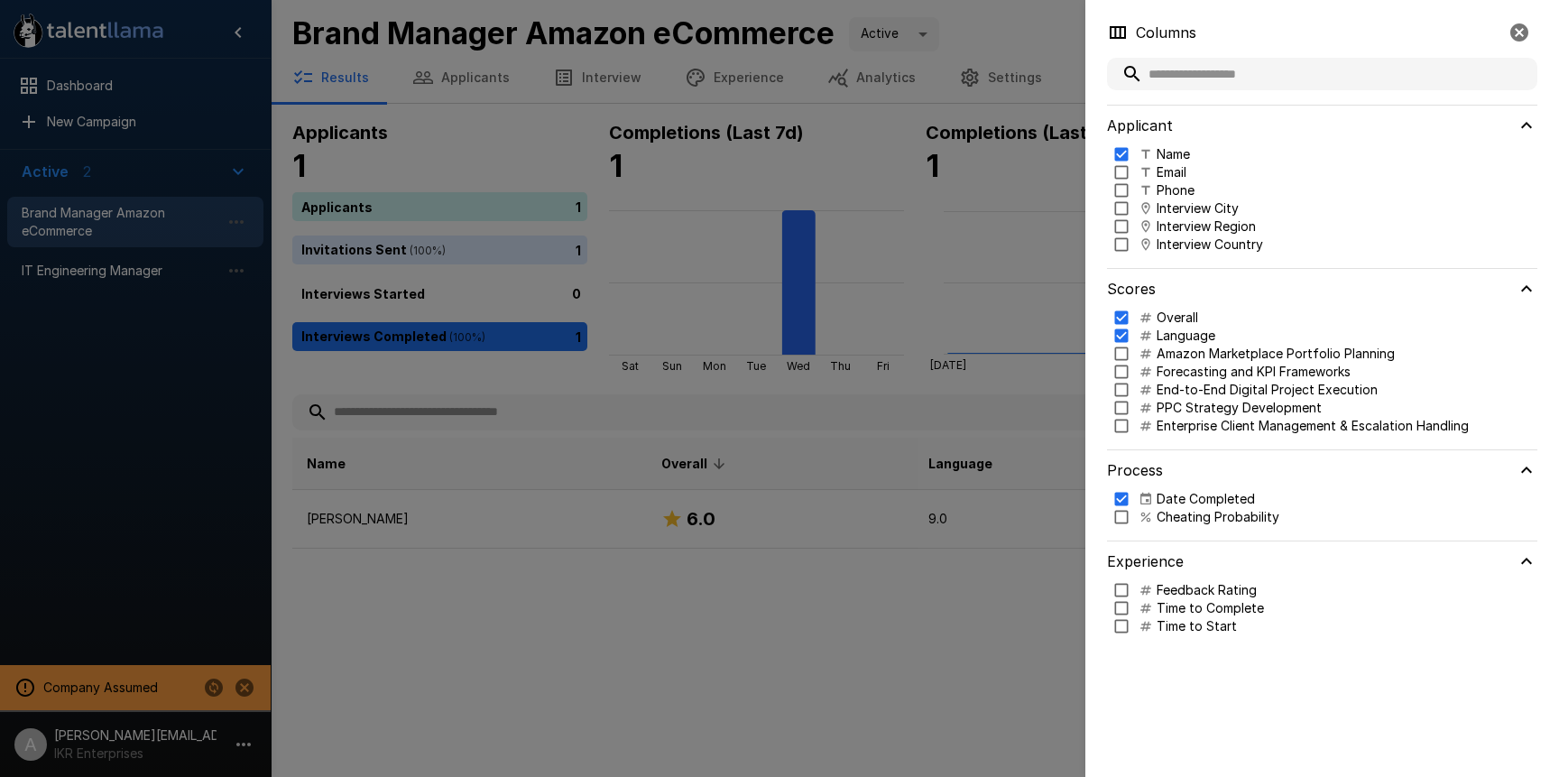
click at [1192, 514] on p "Cheating Probability" at bounding box center [1218, 517] width 123 height 18
click at [893, 331] on div at bounding box center [779, 388] width 1559 height 777
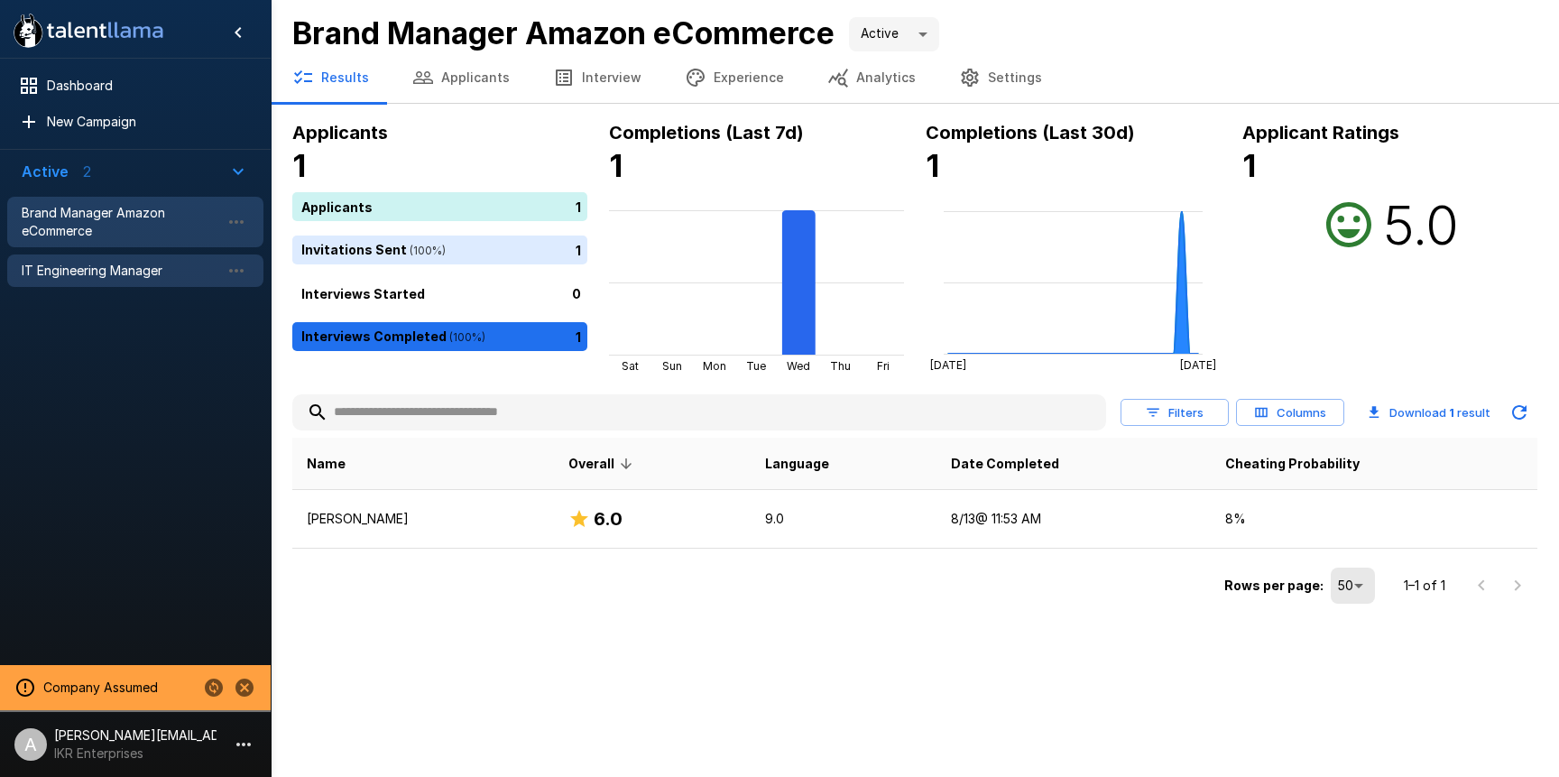
click at [121, 274] on span "IT Engineering Manager" at bounding box center [121, 271] width 199 height 18
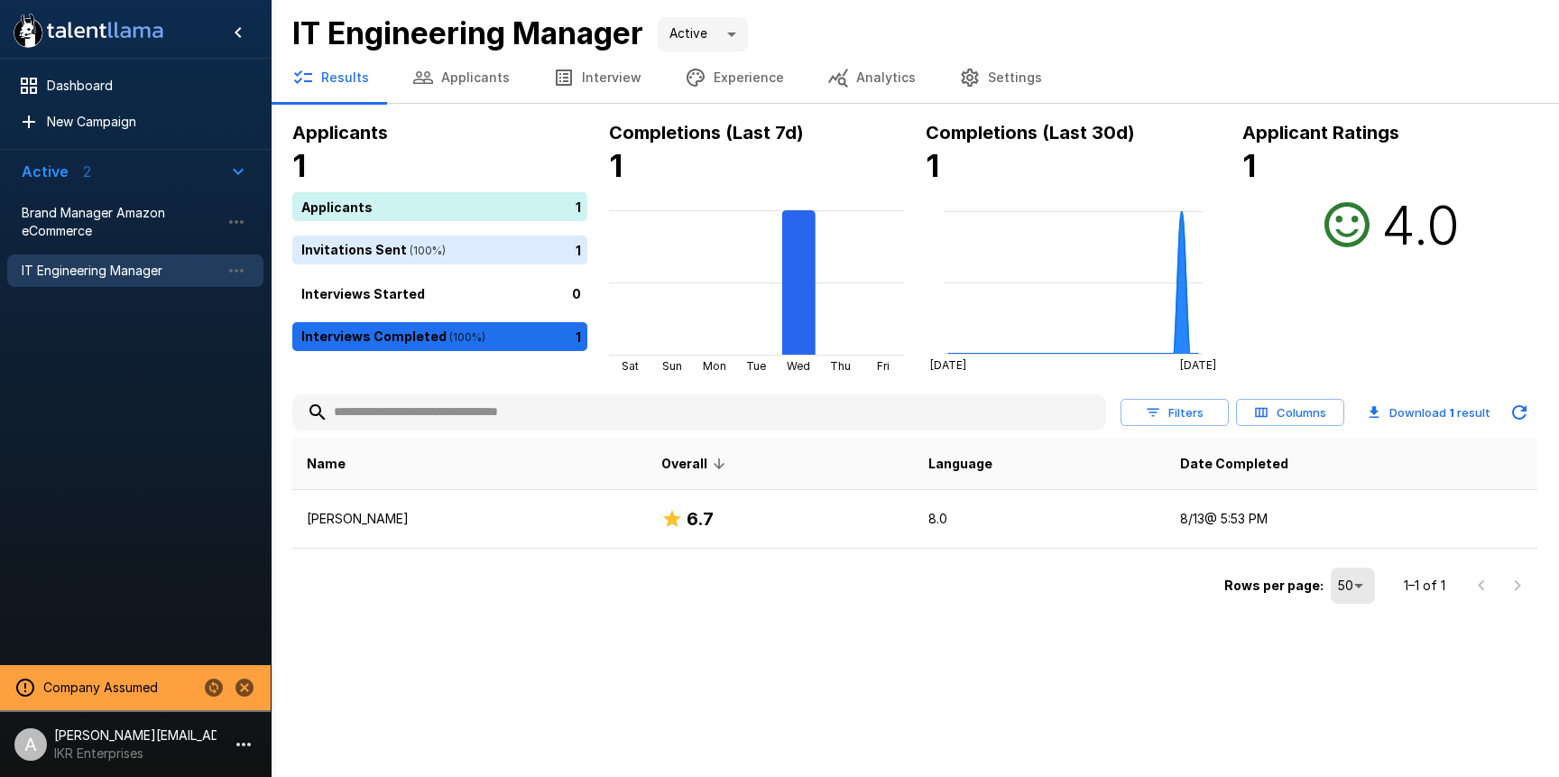
click at [1313, 419] on button "Columns" at bounding box center [1290, 413] width 108 height 28
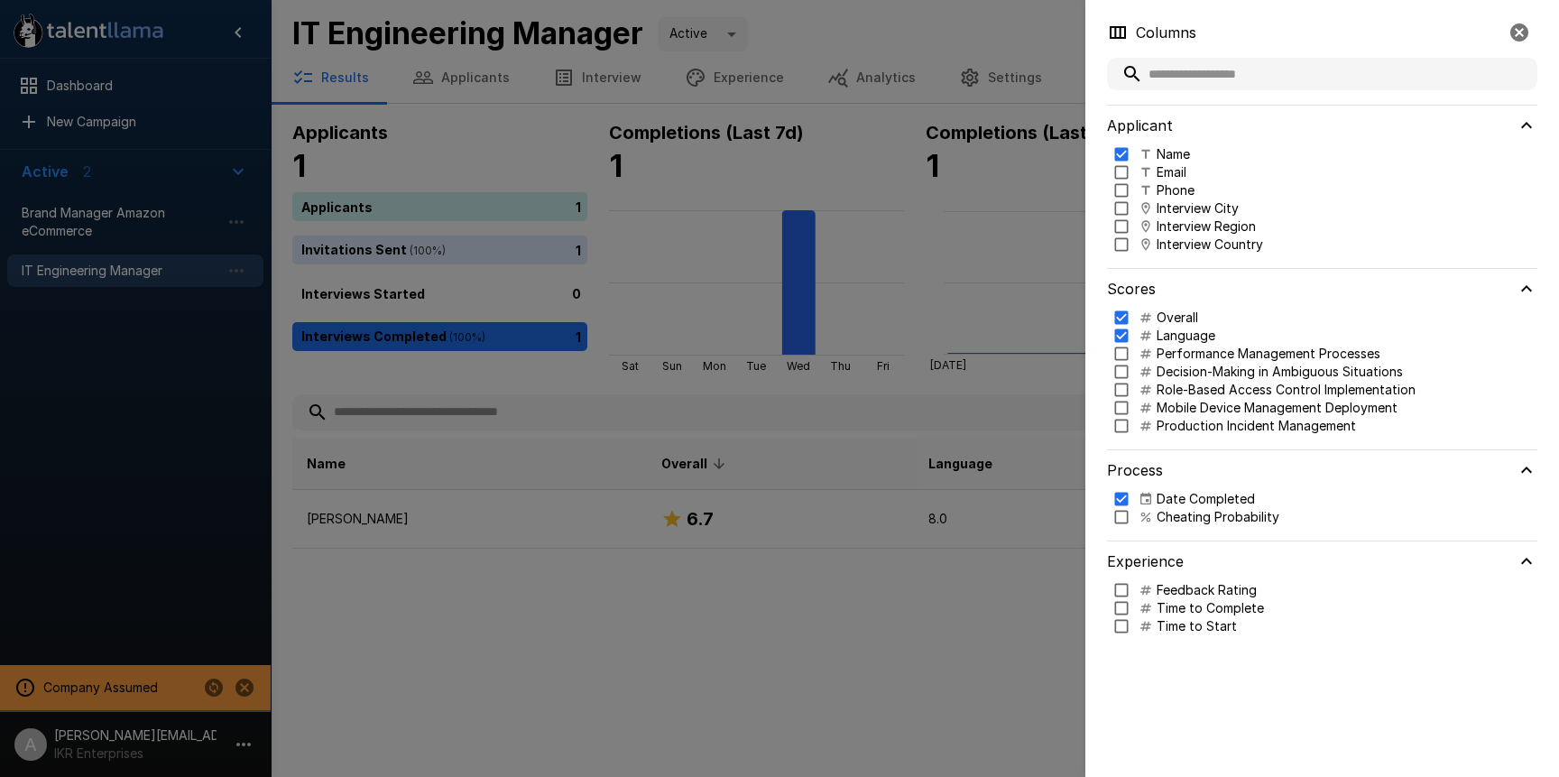
click at [1211, 516] on p "Cheating Probability" at bounding box center [1218, 517] width 123 height 18
click at [930, 483] on div at bounding box center [779, 388] width 1559 height 777
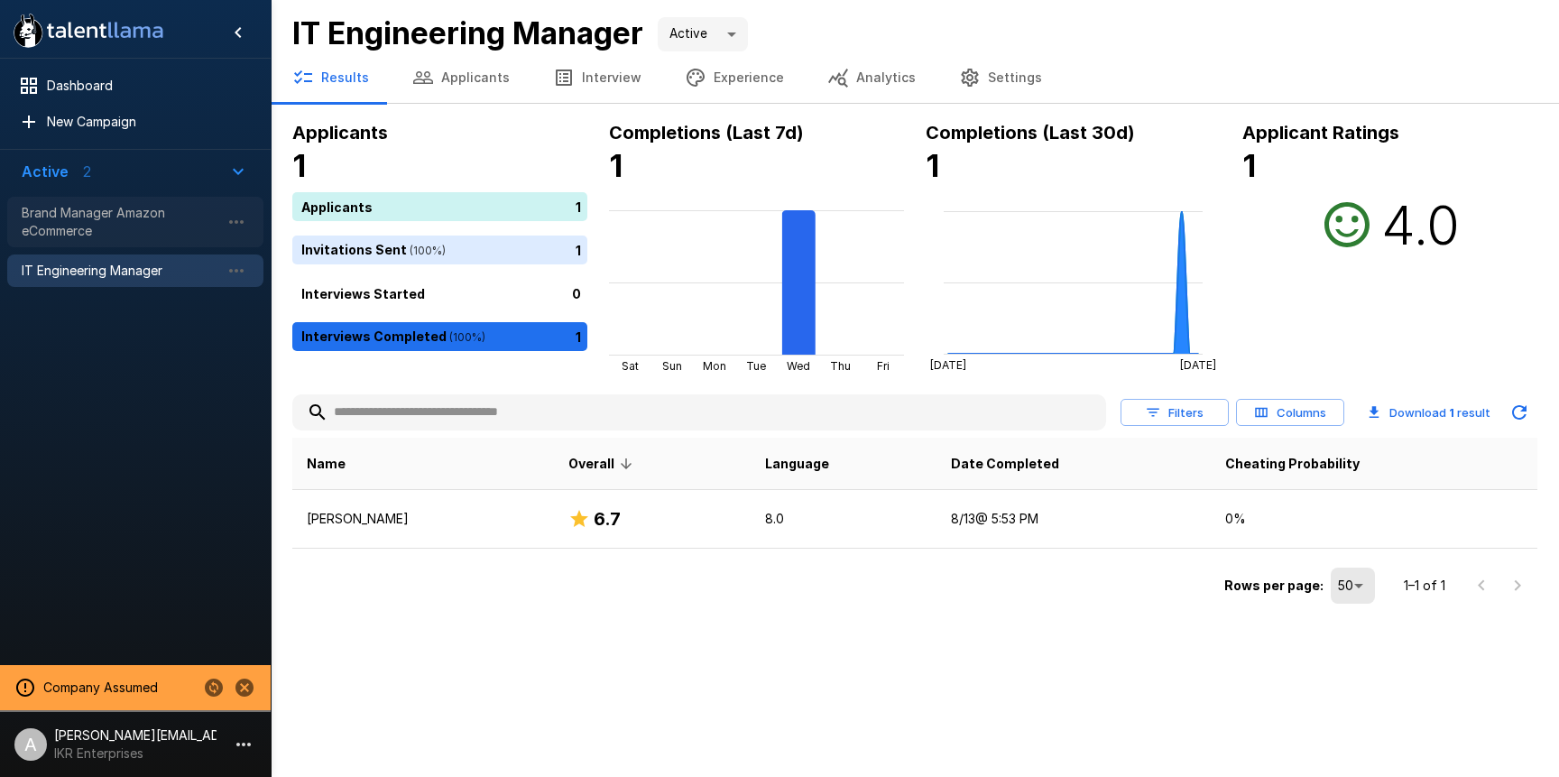
click at [43, 213] on span "Brand Manager Amazon eCommerce" at bounding box center [121, 222] width 199 height 36
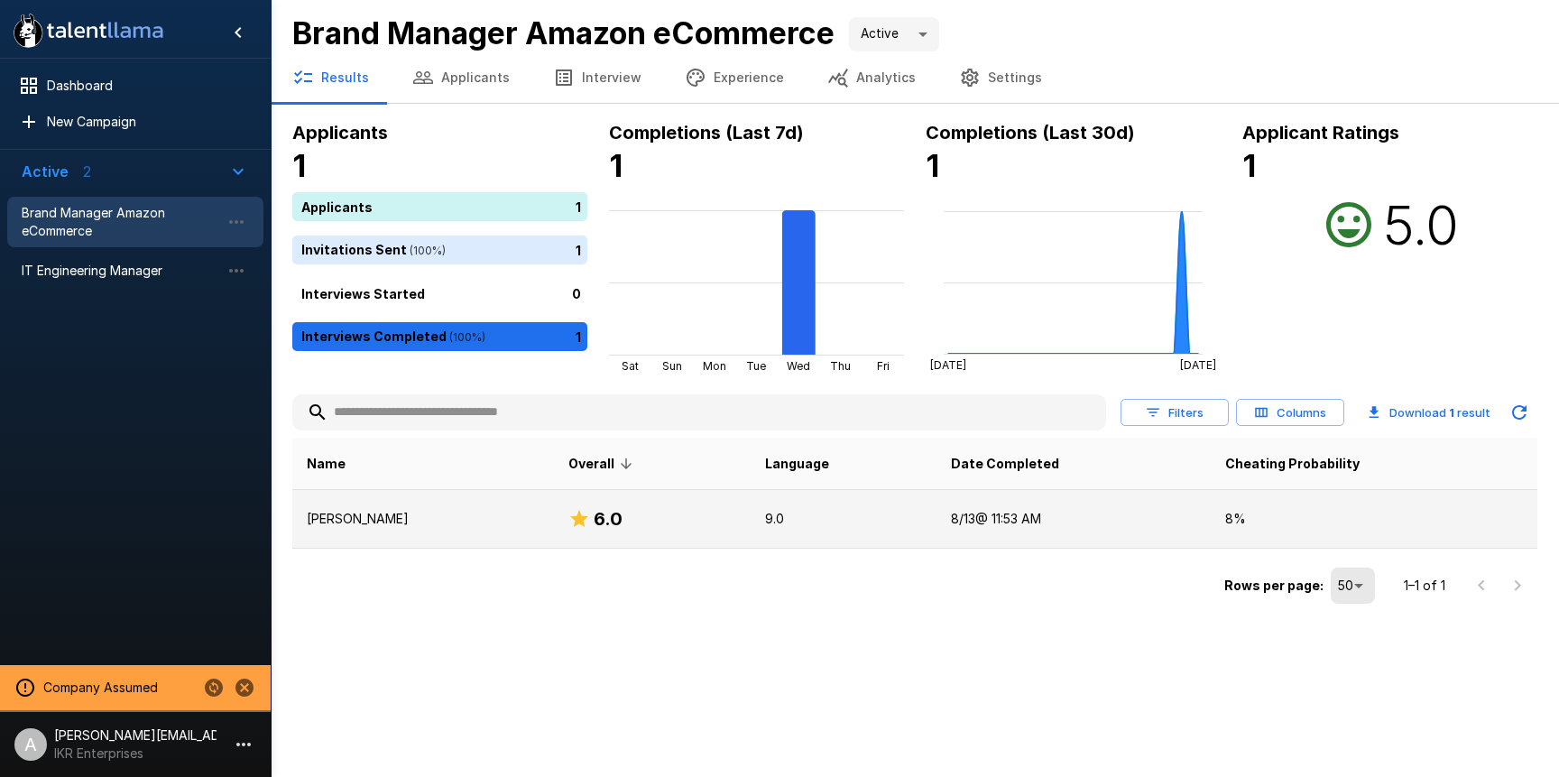
click at [804, 535] on td "9.0" at bounding box center [844, 519] width 186 height 59
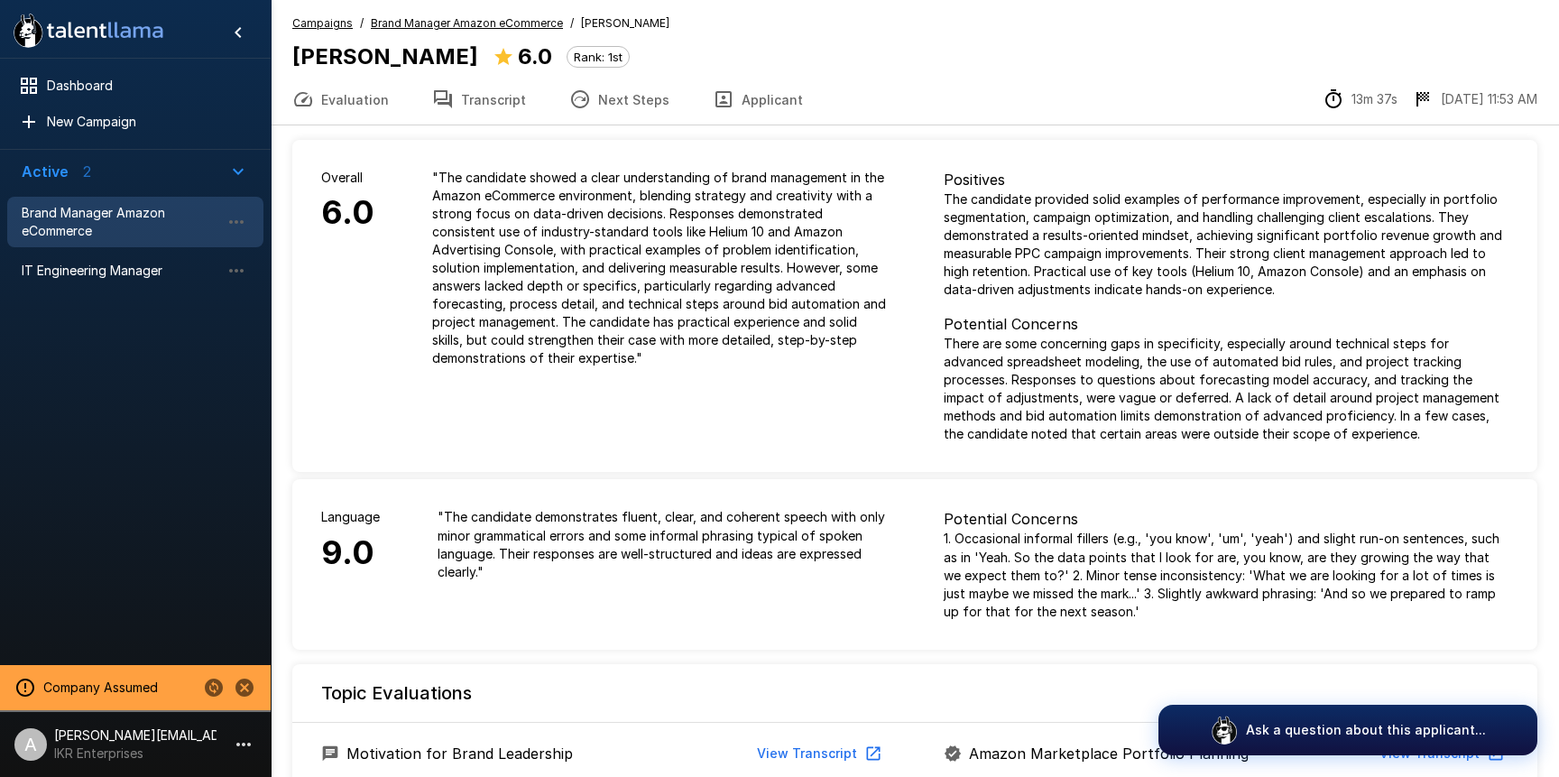
click at [482, 18] on u "Brand Manager Amazon eCommerce" at bounding box center [467, 23] width 192 height 14
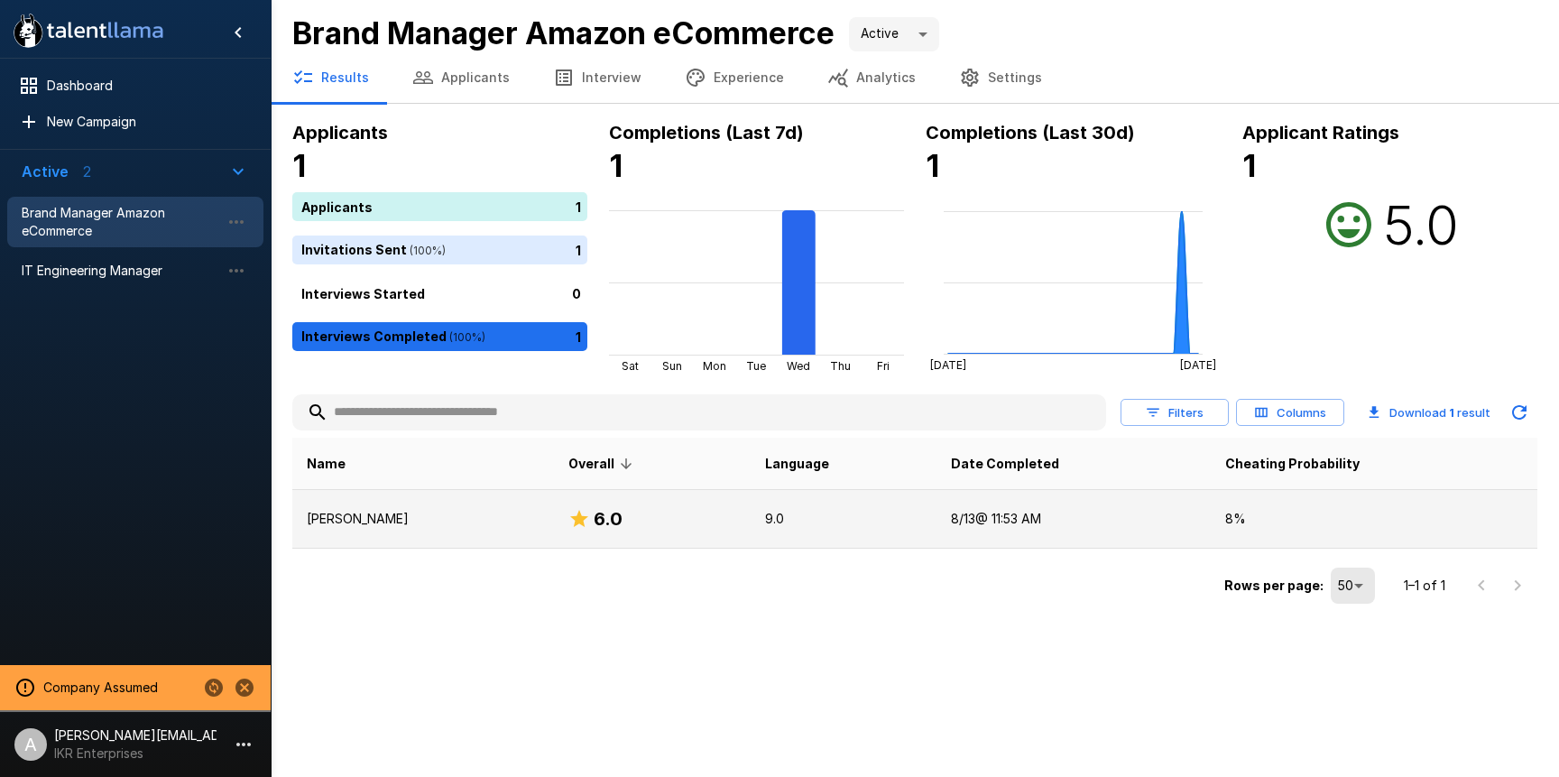
click at [765, 524] on p "9.0" at bounding box center [843, 519] width 157 height 18
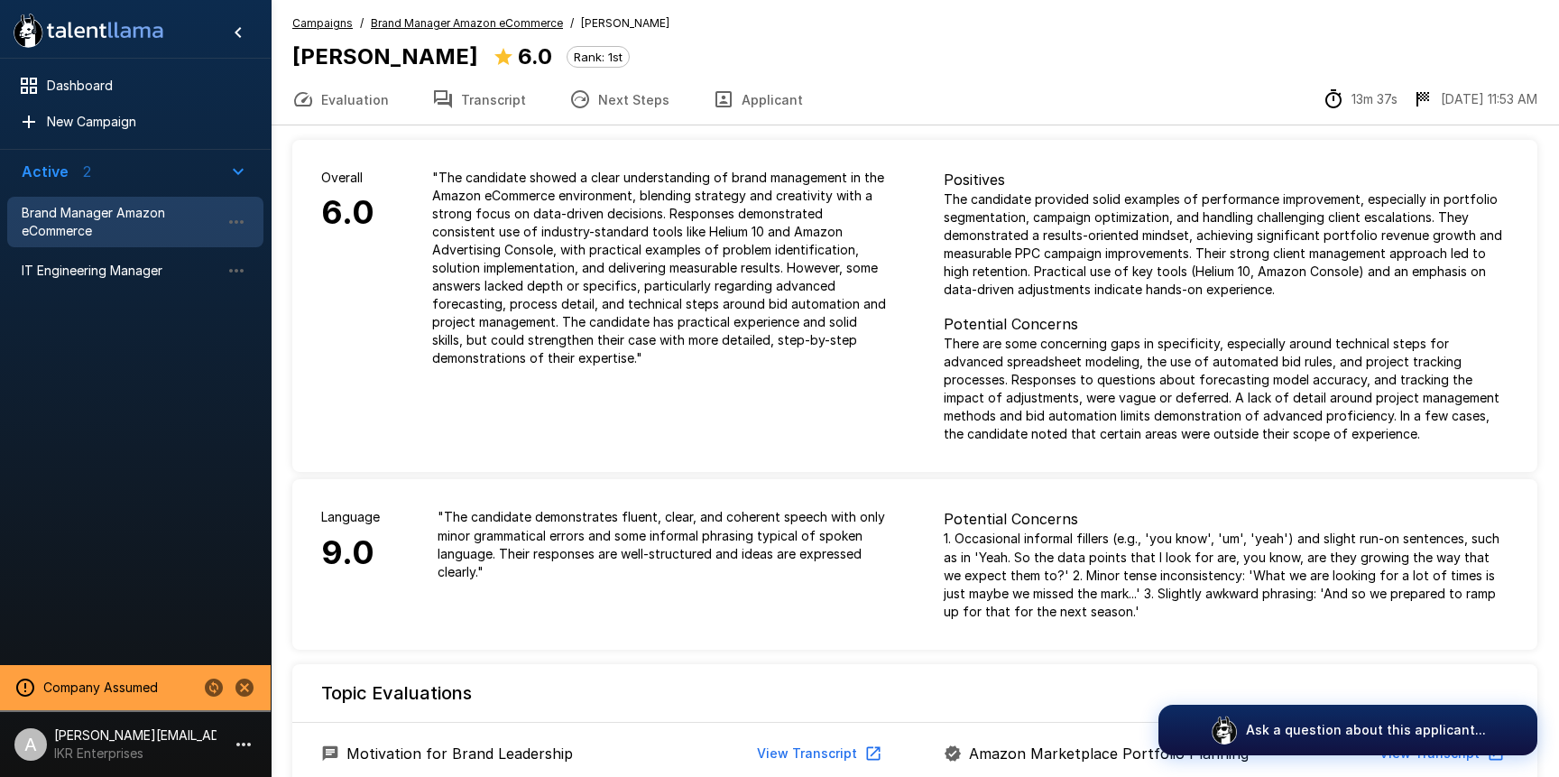
click at [486, 98] on button "Transcript" at bounding box center [479, 99] width 137 height 51
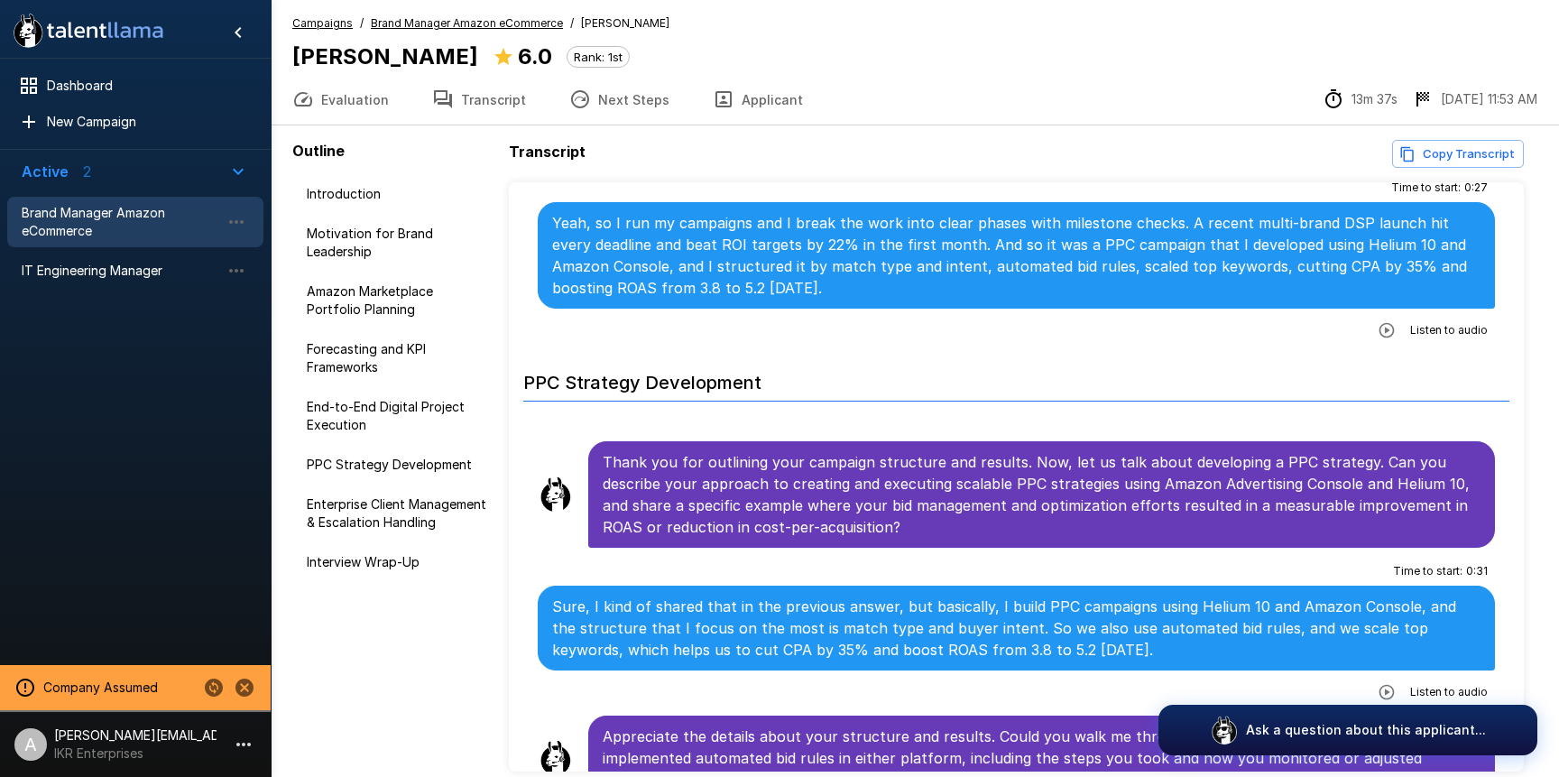
scroll to position [2943, 0]
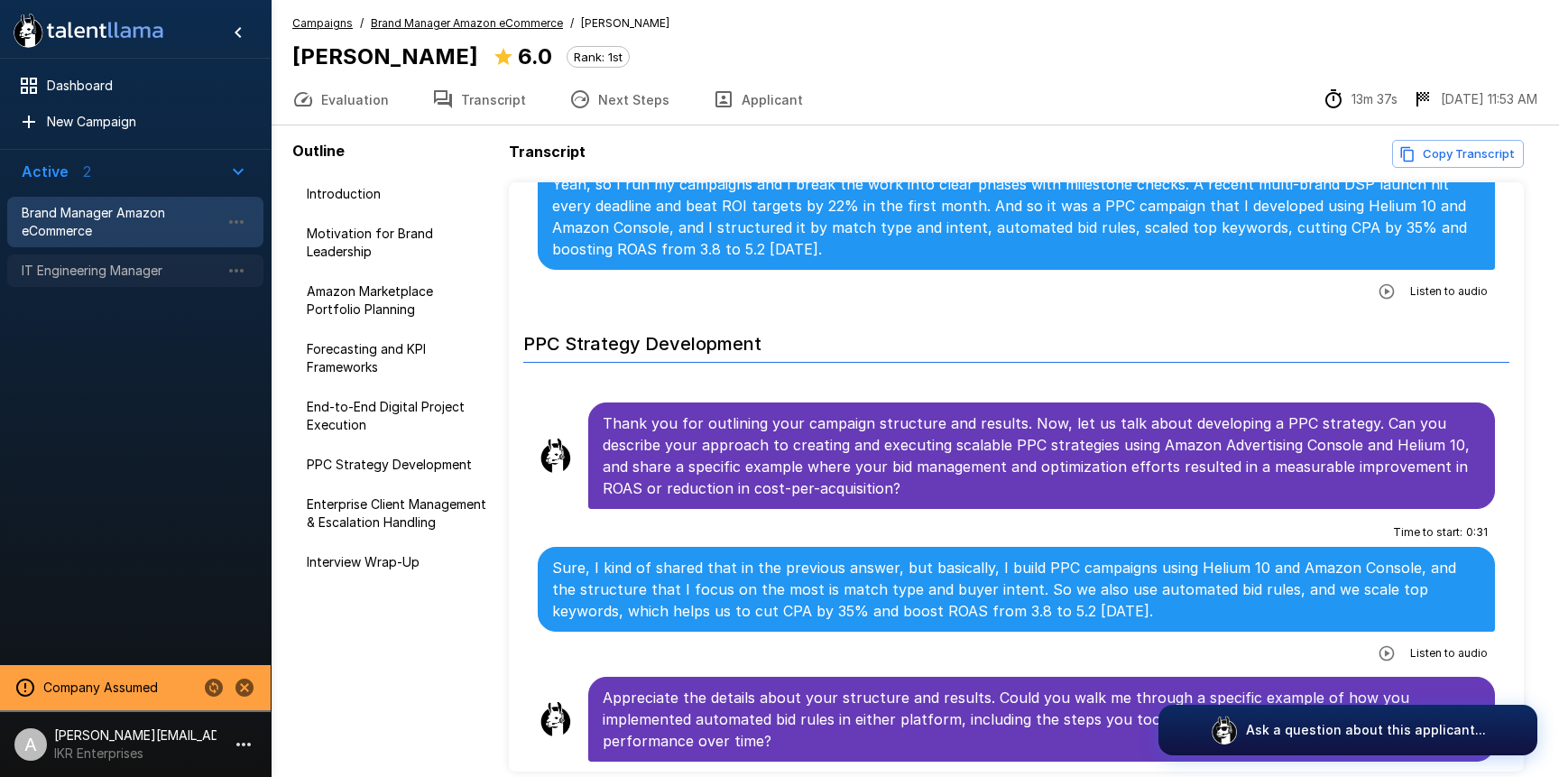
click at [103, 279] on div "IT Engineering Manager" at bounding box center [135, 270] width 256 height 32
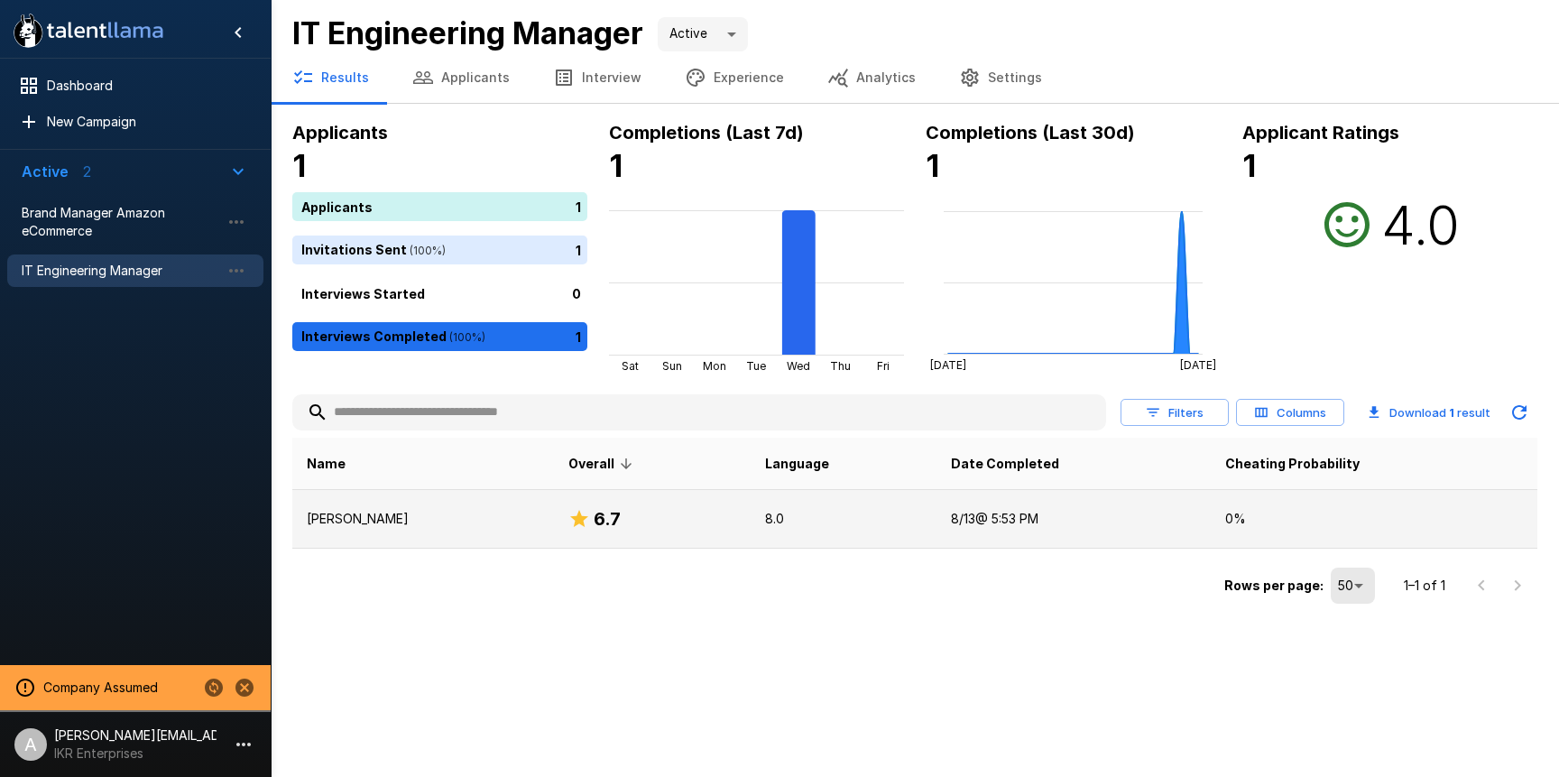
click at [705, 517] on div "6.7" at bounding box center [652, 518] width 168 height 29
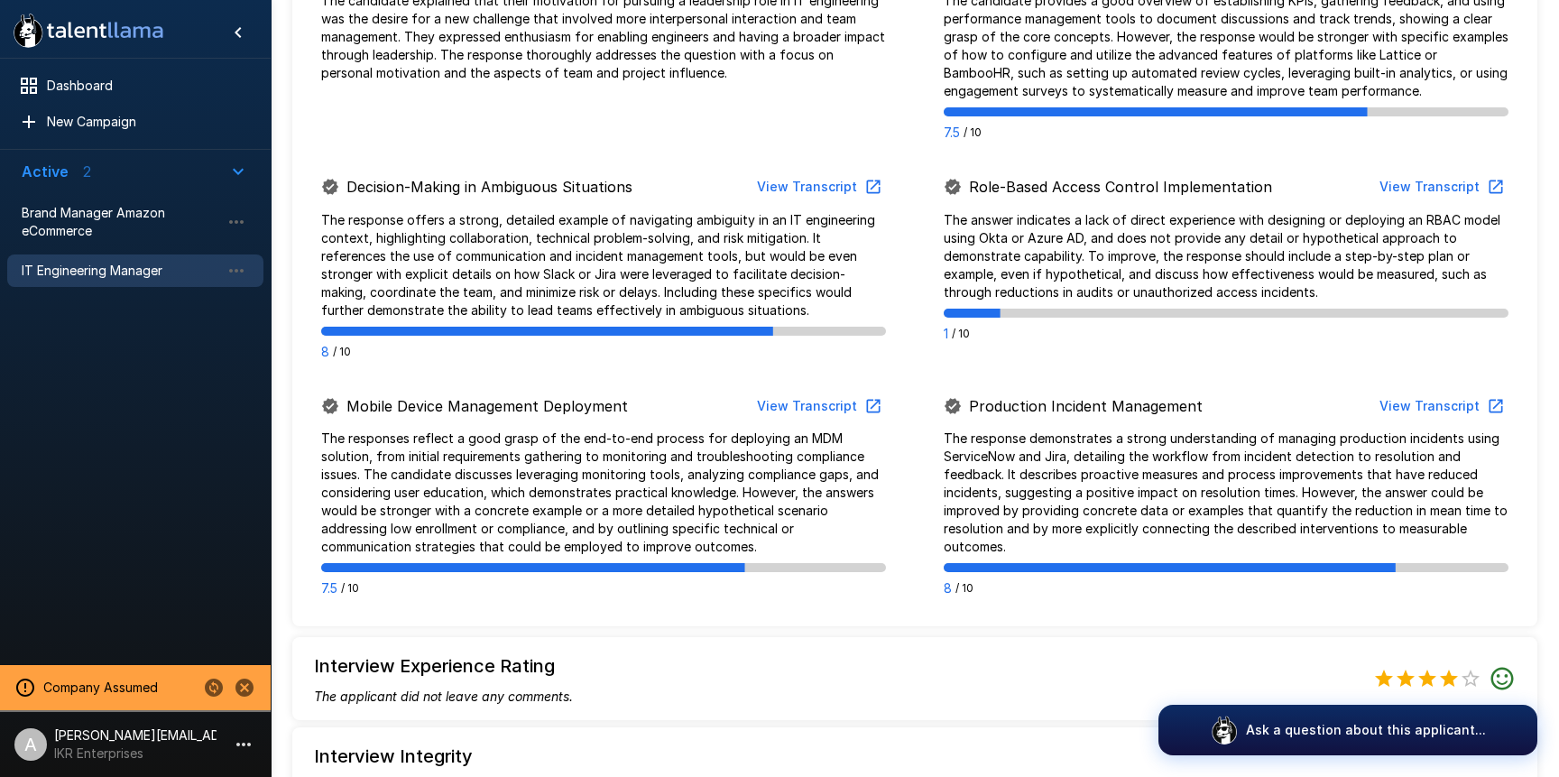
scroll to position [878, 0]
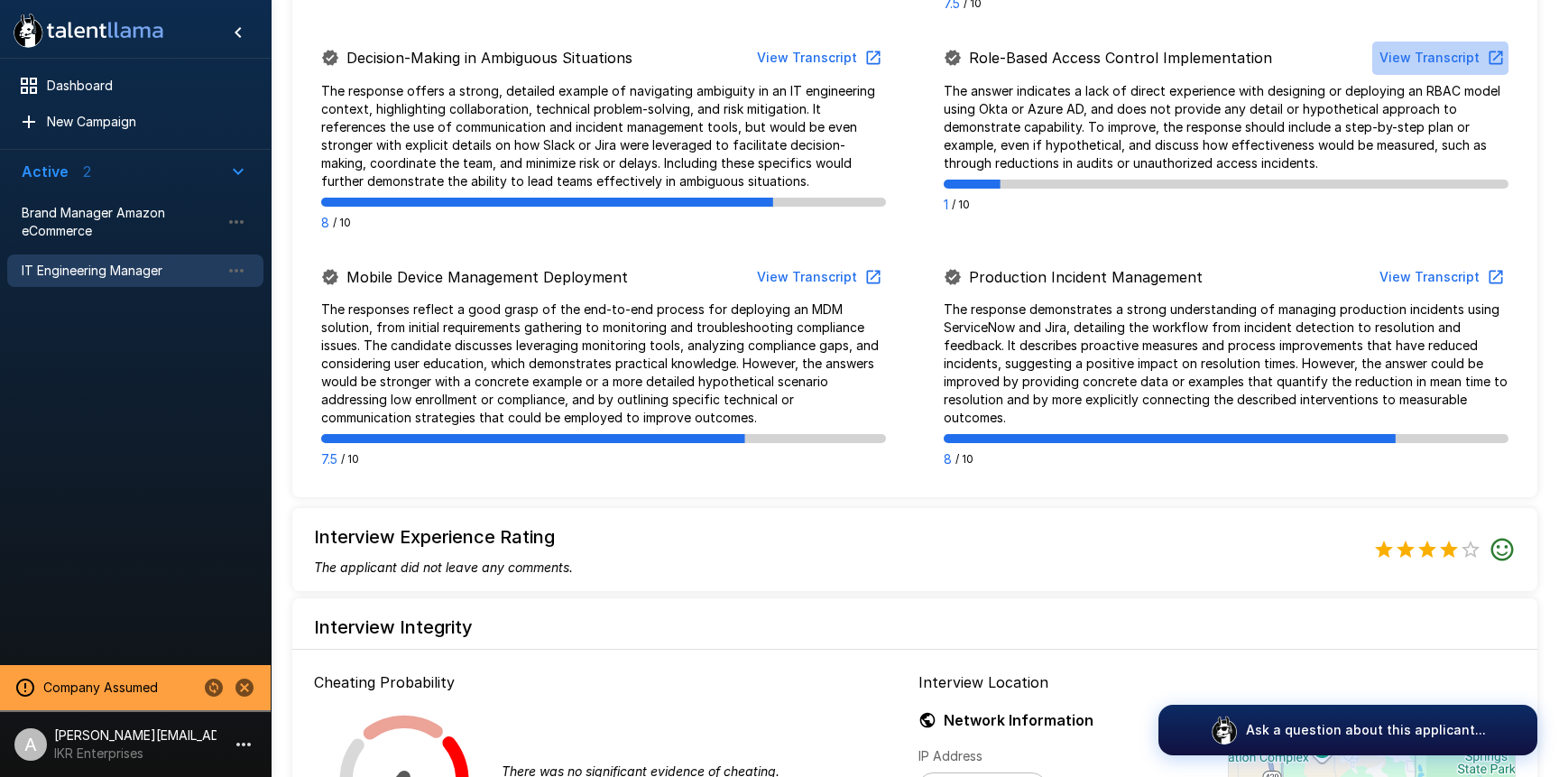
click at [1456, 64] on button "View Transcript" at bounding box center [1440, 58] width 136 height 33
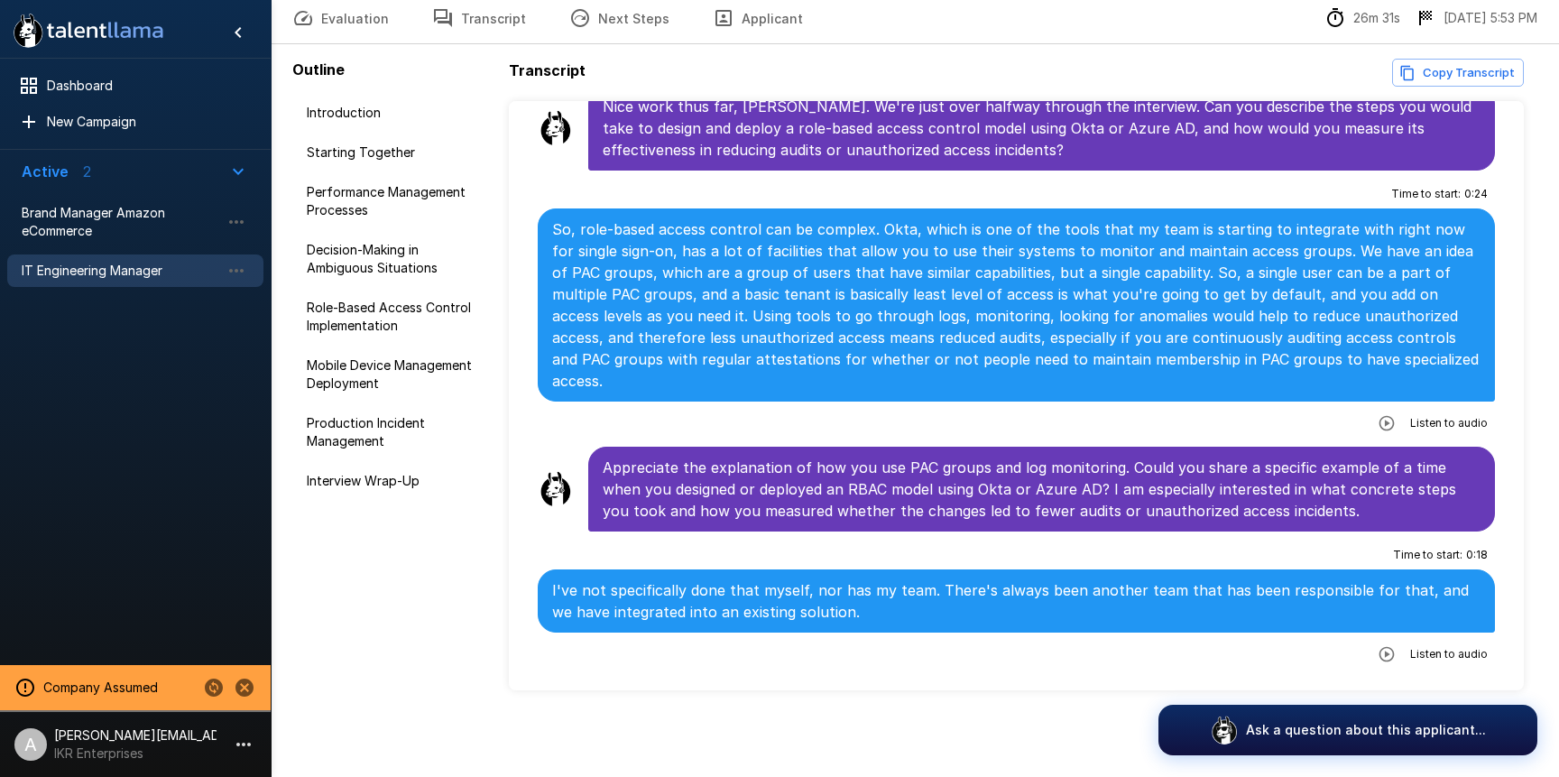
scroll to position [2688, 0]
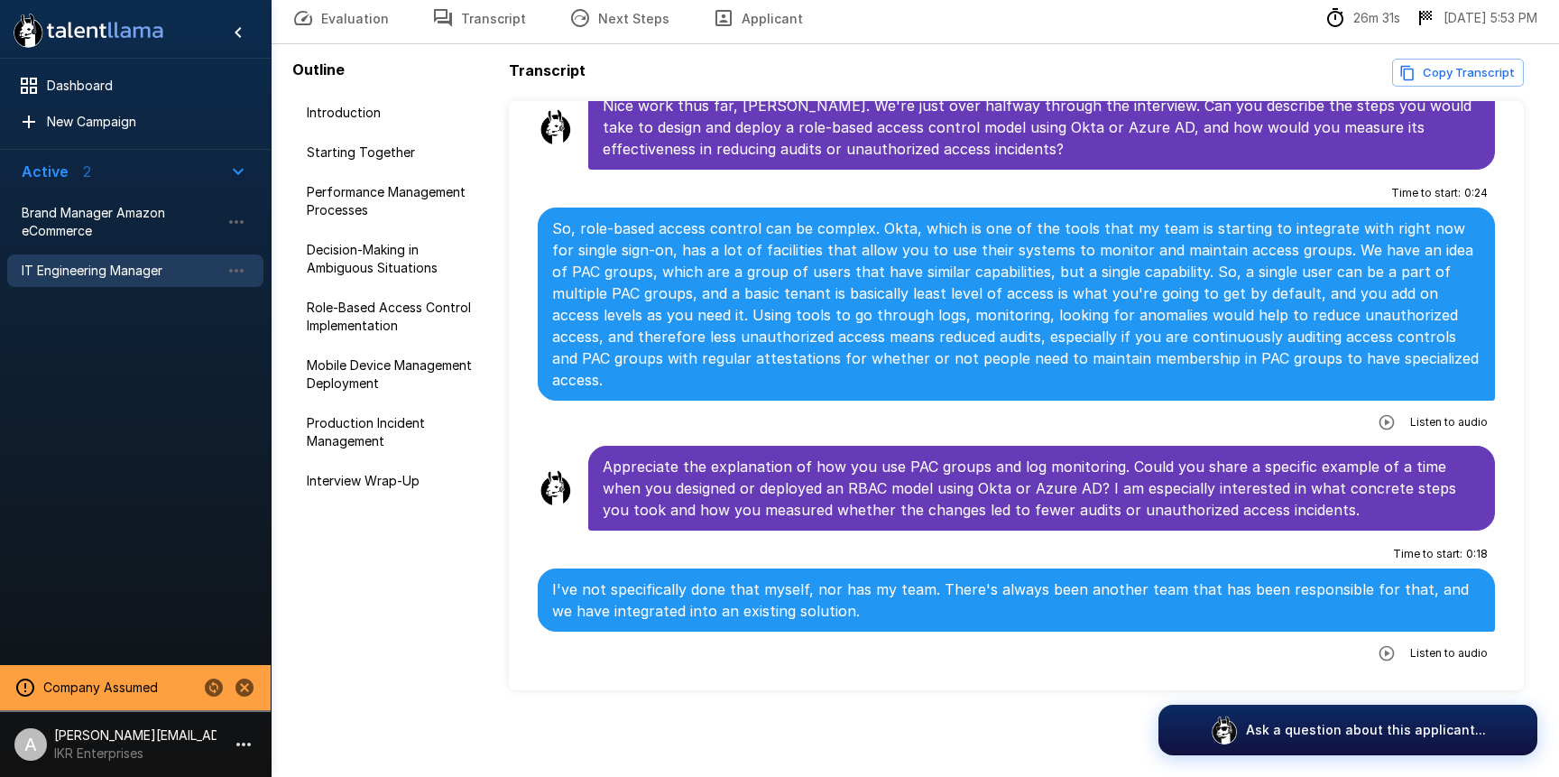
click at [125, 733] on p "[PERSON_NAME][EMAIL_ADDRESS][DOMAIN_NAME]" at bounding box center [135, 735] width 162 height 18
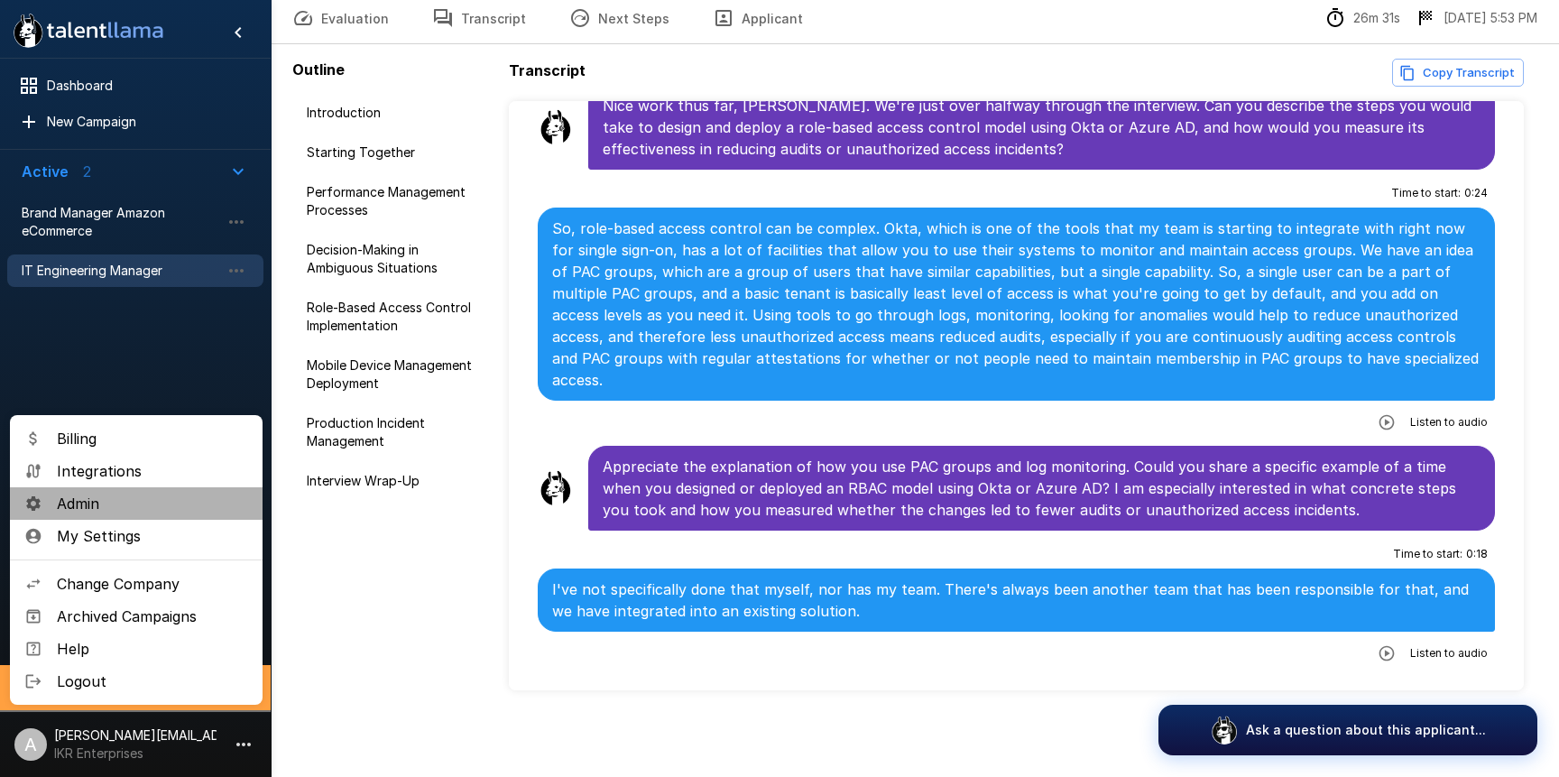
click at [199, 513] on span "Admin" at bounding box center [152, 504] width 191 height 22
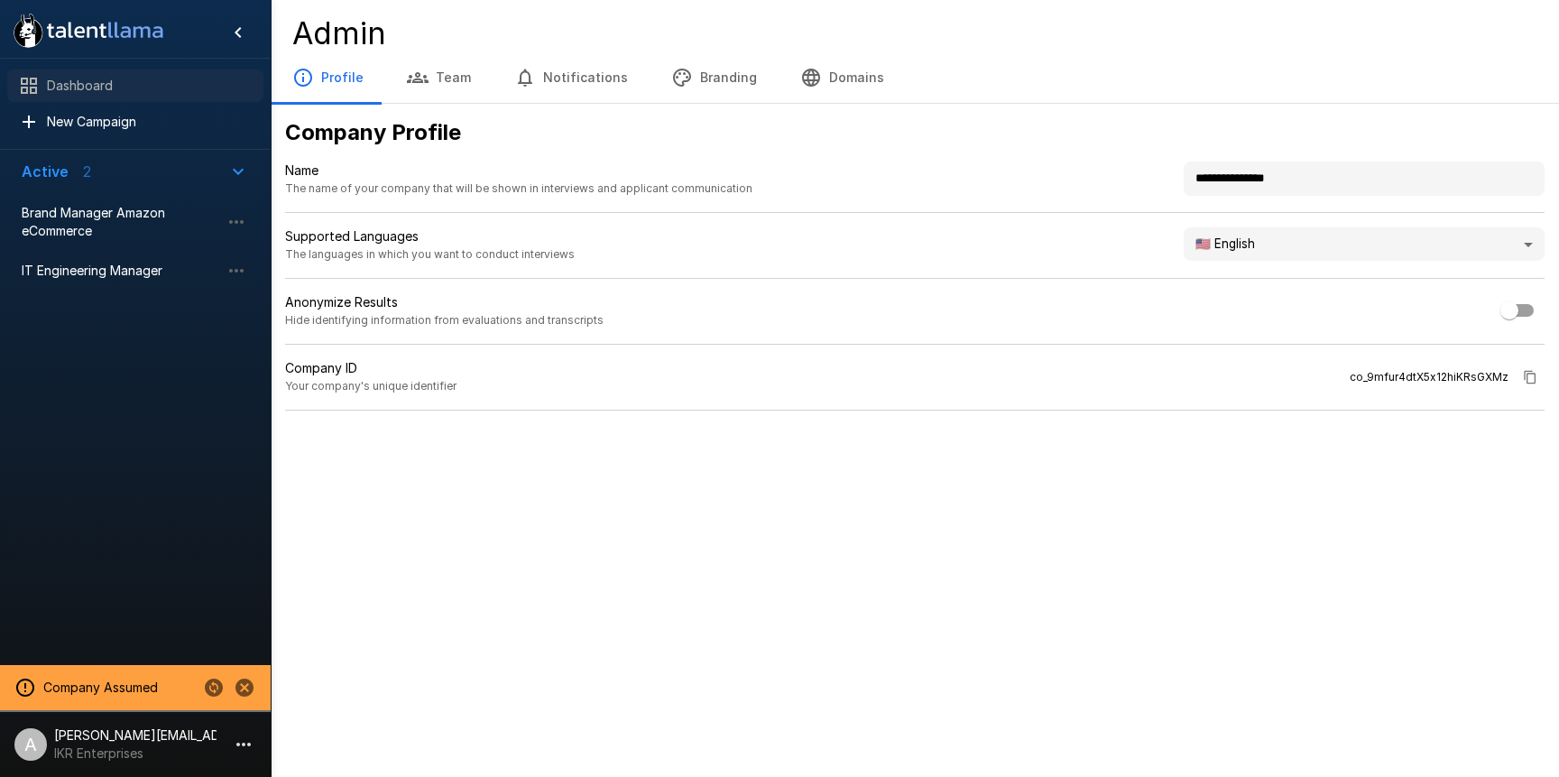
click at [106, 77] on span "Dashboard" at bounding box center [148, 86] width 202 height 18
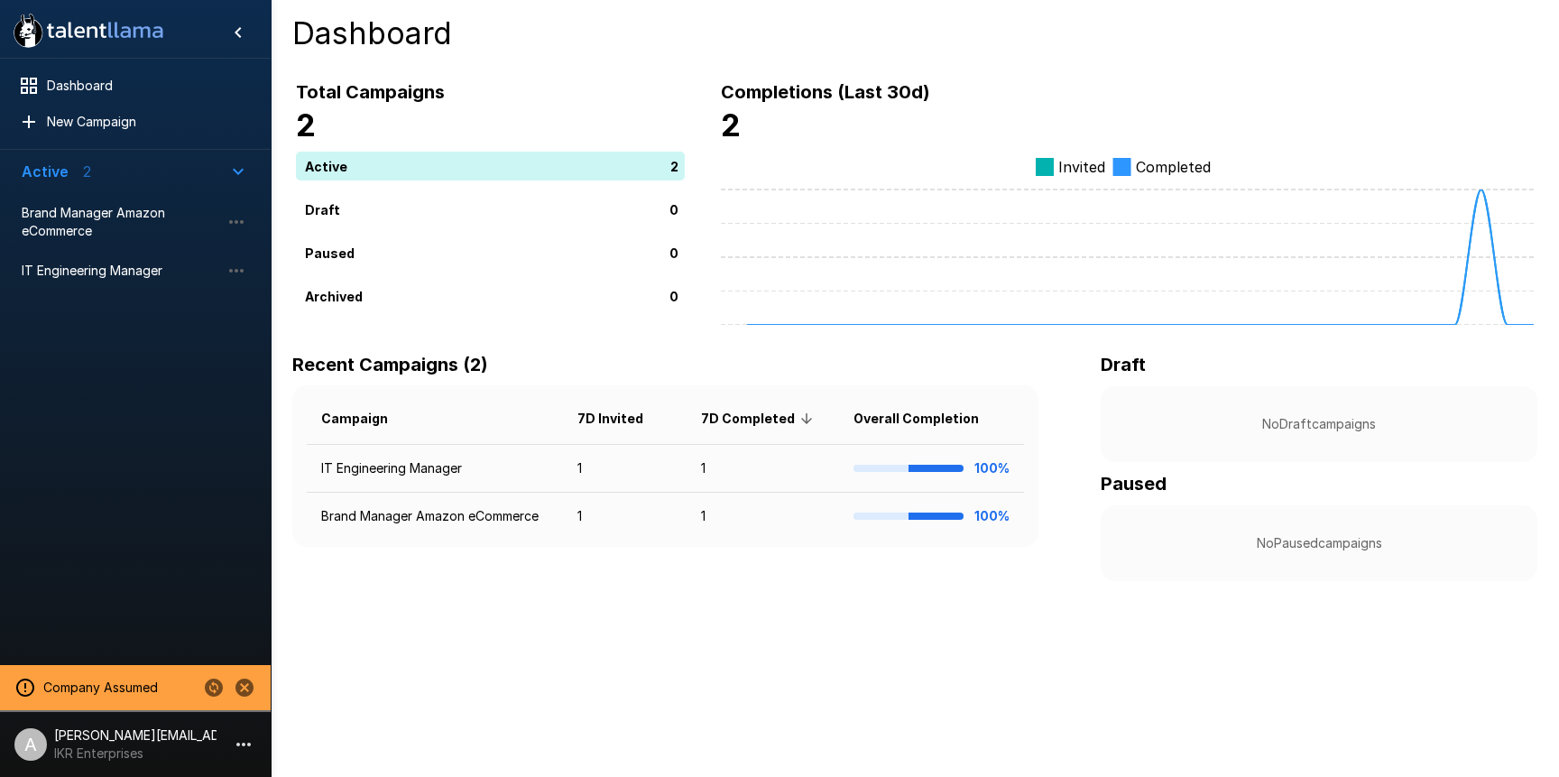
click at [156, 741] on p "[PERSON_NAME][EMAIL_ADDRESS][DOMAIN_NAME]" at bounding box center [135, 735] width 162 height 18
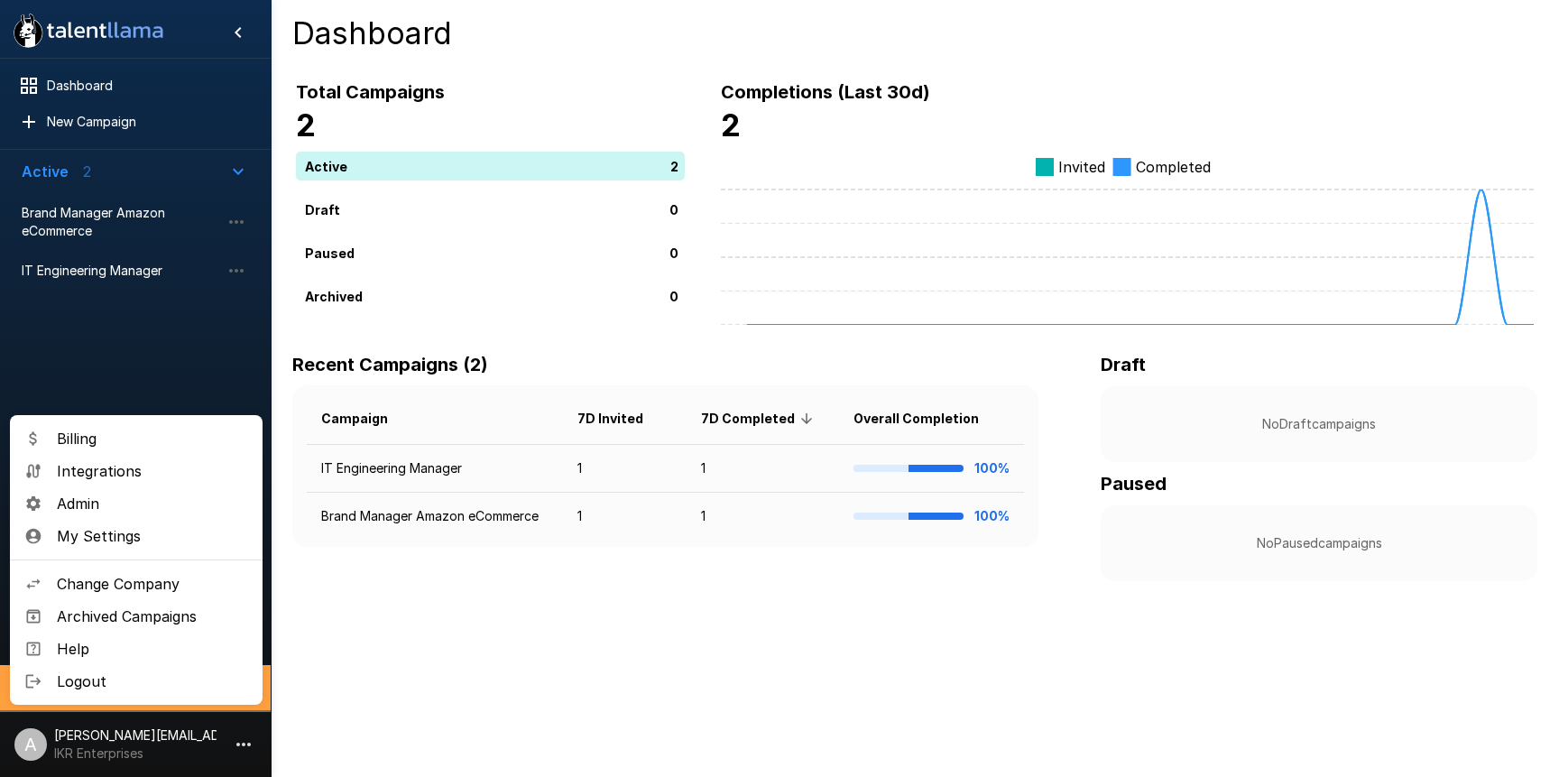
click at [176, 438] on span "Billing" at bounding box center [152, 439] width 191 height 22
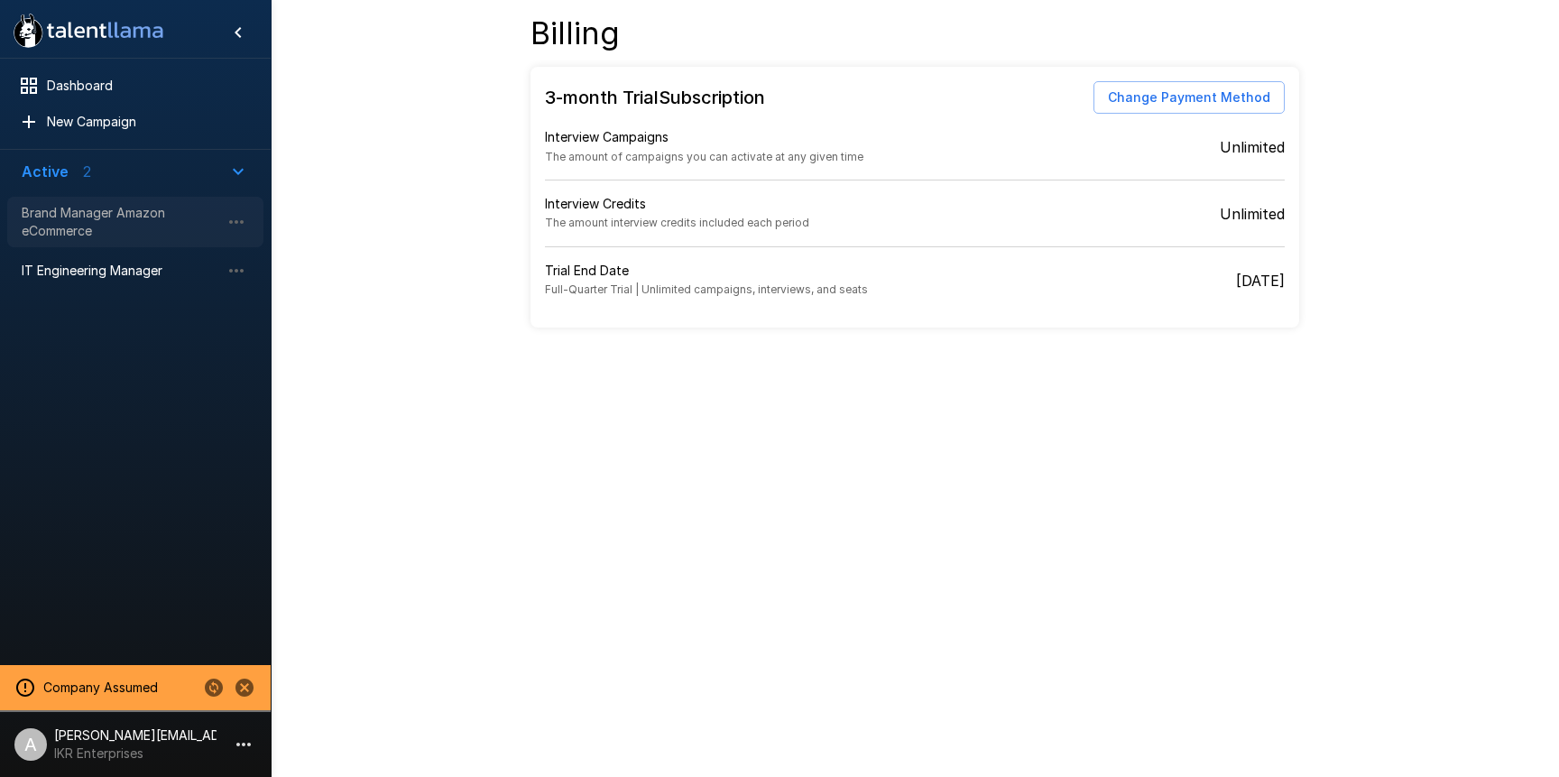
click at [34, 217] on span "Brand Manager Amazon eCommerce" at bounding box center [121, 222] width 199 height 36
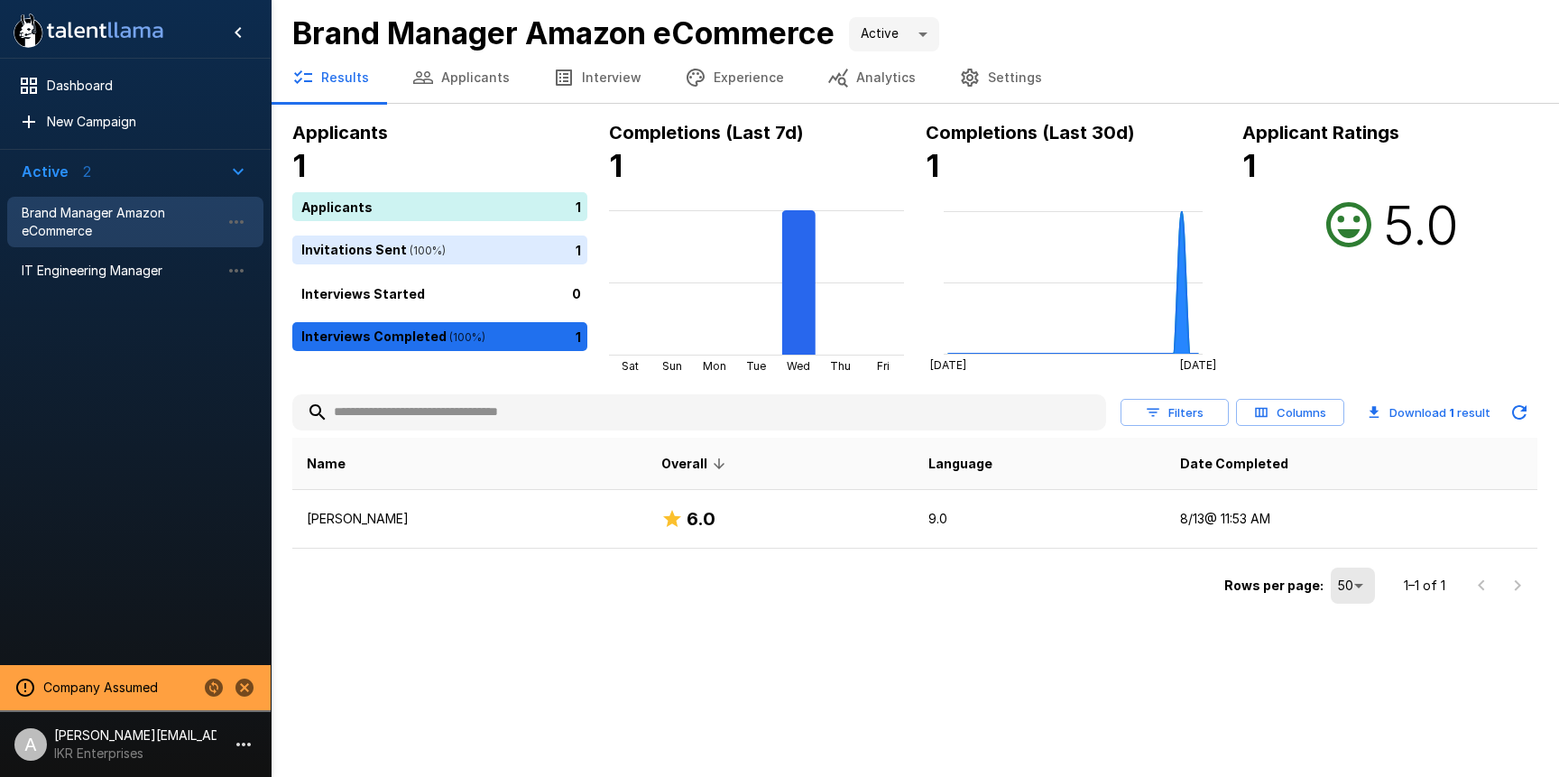
click at [170, 738] on p "[PERSON_NAME][EMAIL_ADDRESS][DOMAIN_NAME]" at bounding box center [135, 735] width 162 height 18
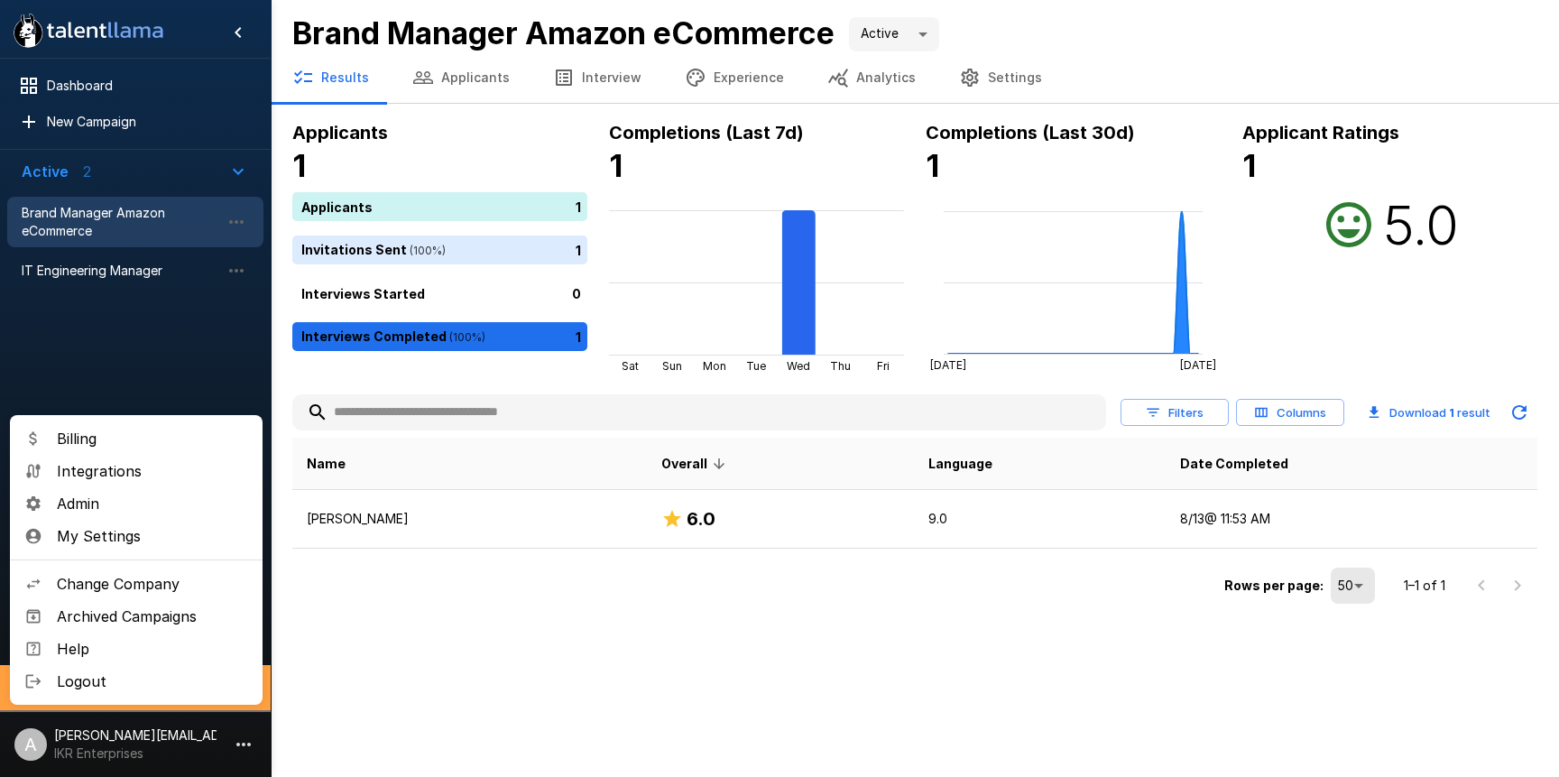
click at [871, 632] on div at bounding box center [779, 388] width 1559 height 777
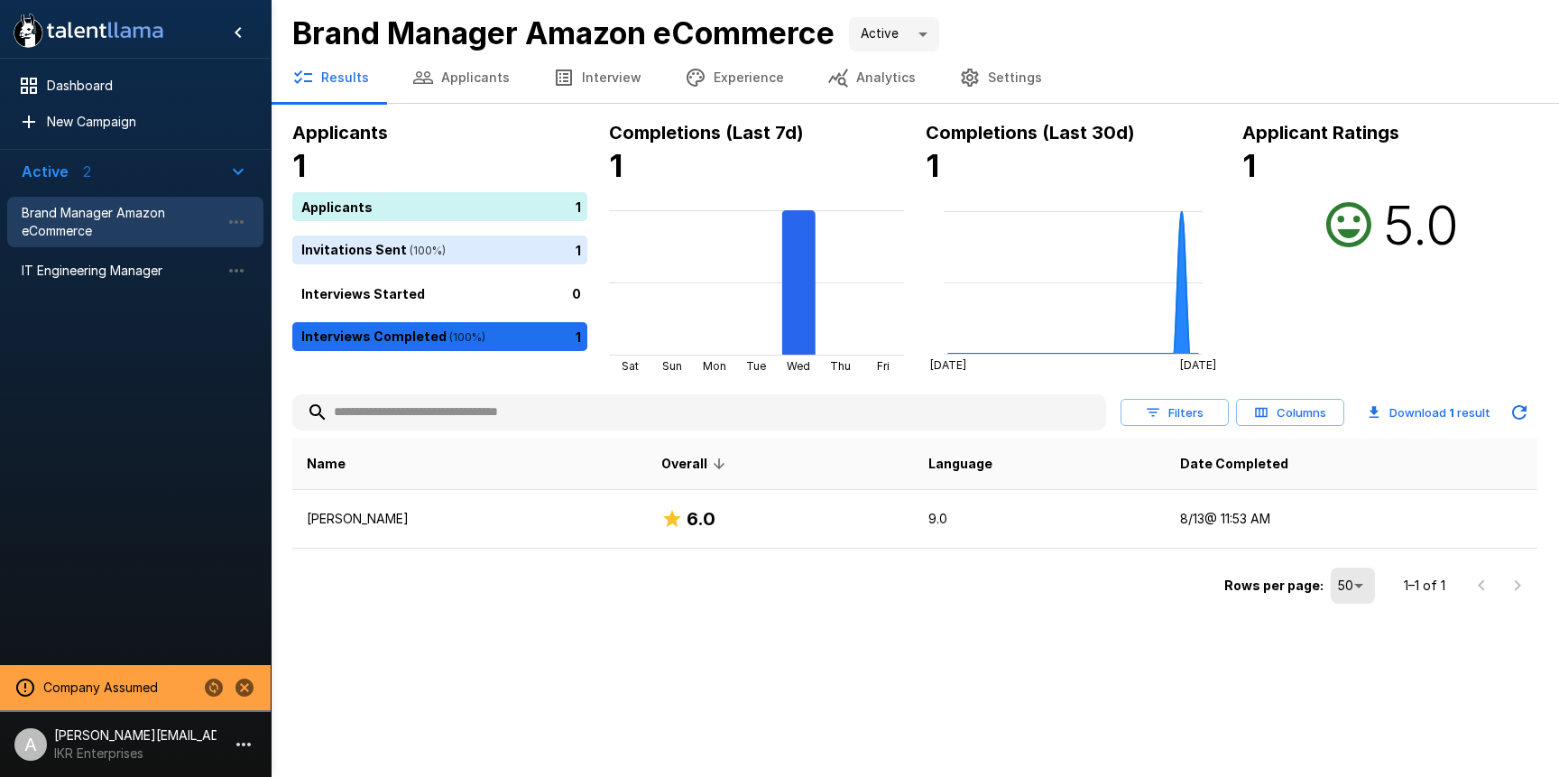
click at [198, 737] on p "[PERSON_NAME][EMAIL_ADDRESS][DOMAIN_NAME]" at bounding box center [135, 735] width 162 height 18
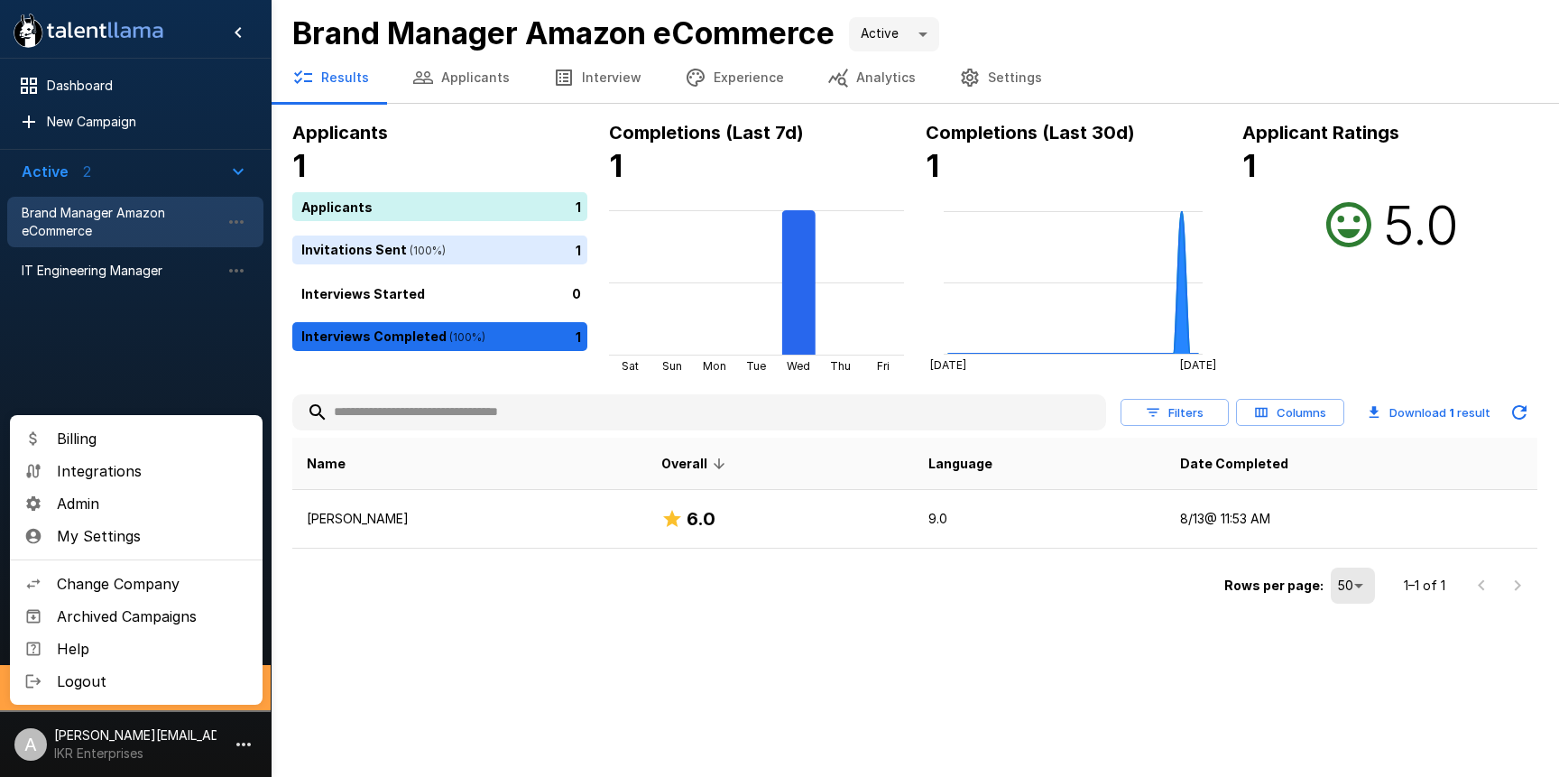
click at [1446, 95] on div at bounding box center [779, 388] width 1559 height 777
